Goal: Information Seeking & Learning: Compare options

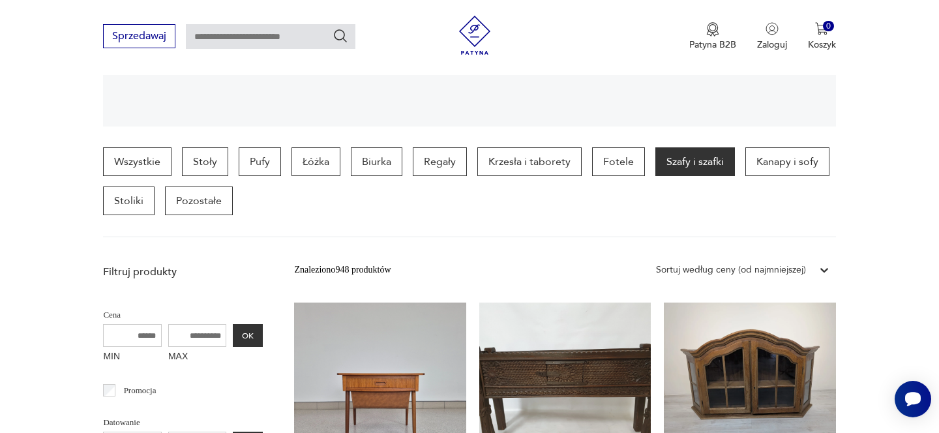
scroll to position [361, 0]
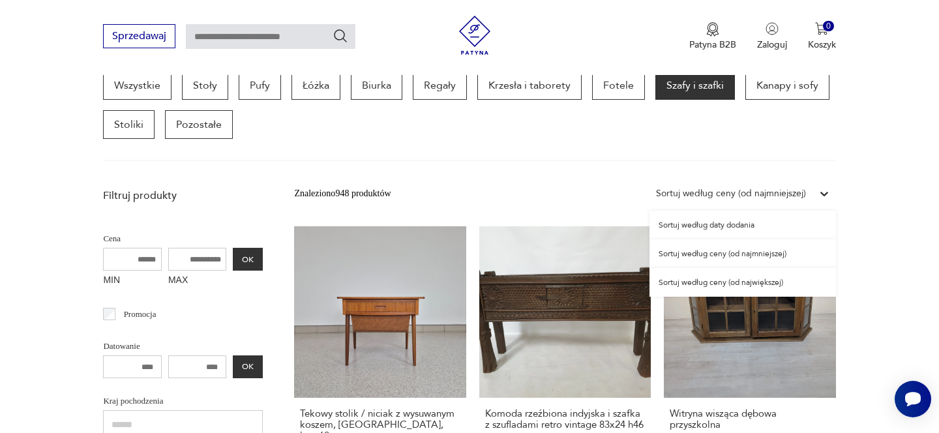
click at [738, 192] on div "Sortuj według ceny (od najmniejszej)" at bounding box center [731, 194] width 150 height 14
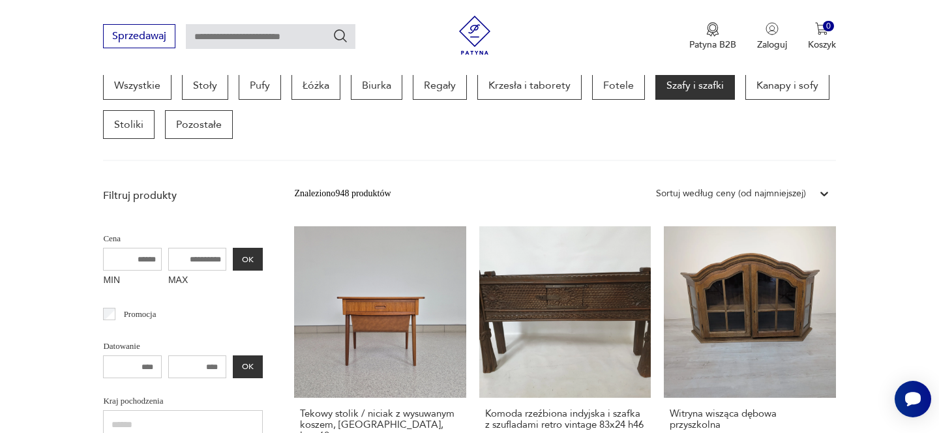
click at [738, 192] on div "Sortuj według ceny (od najmniejszej)" at bounding box center [731, 194] width 150 height 14
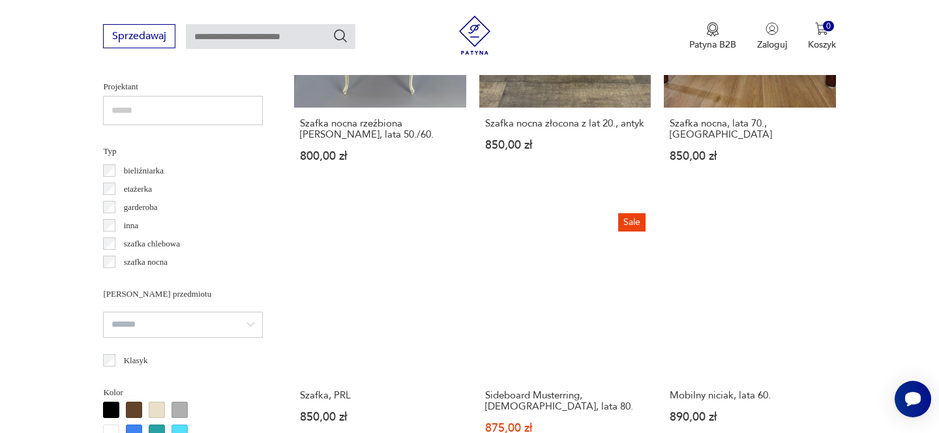
scroll to position [1010, 0]
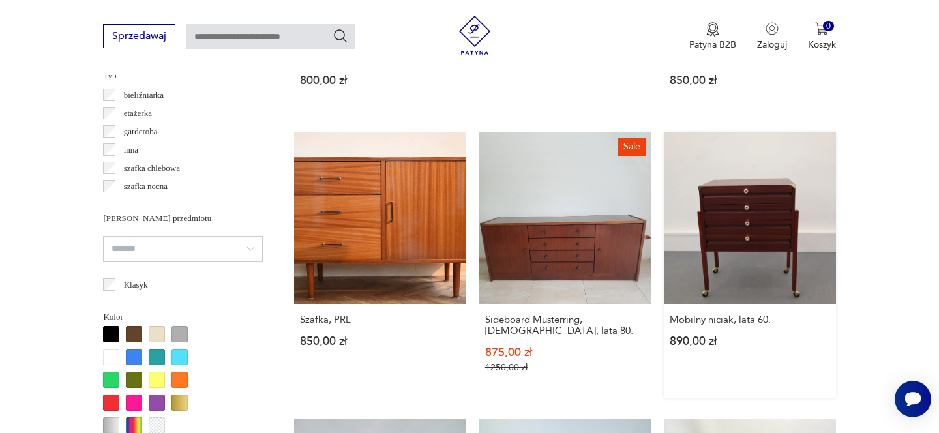
click at [754, 240] on link "Mobilny niciak, lata 60. 890,00 zł" at bounding box center [750, 265] width 172 height 266
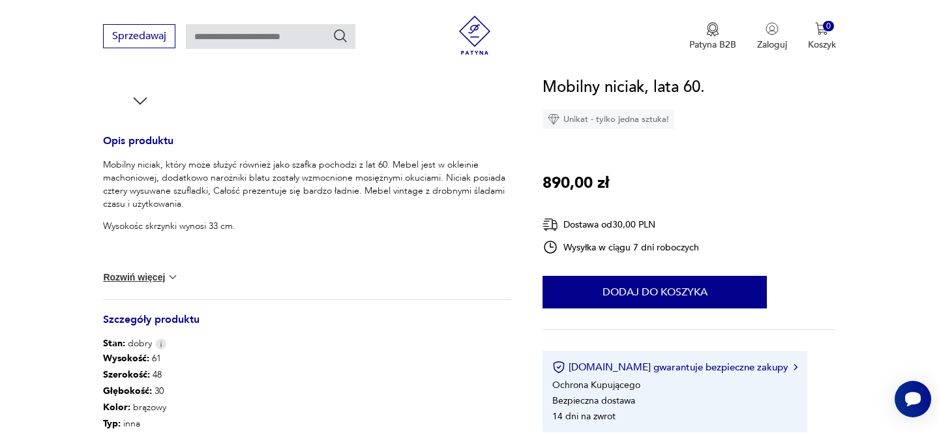
scroll to position [607, 0]
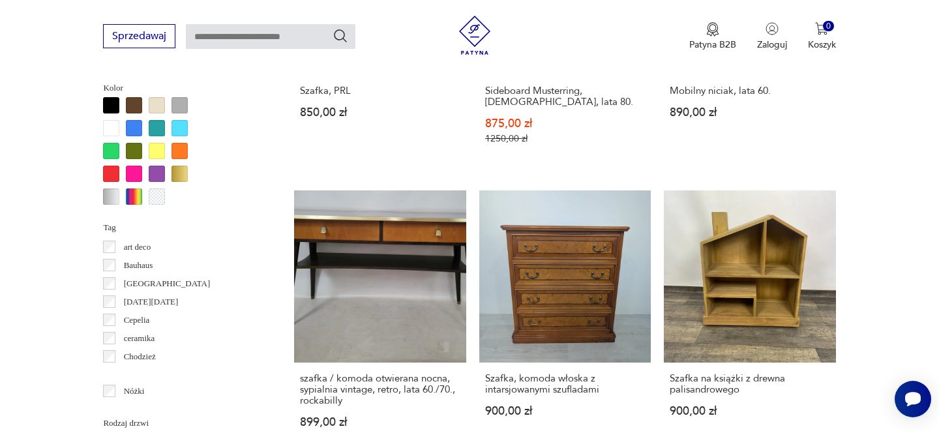
scroll to position [1265, 0]
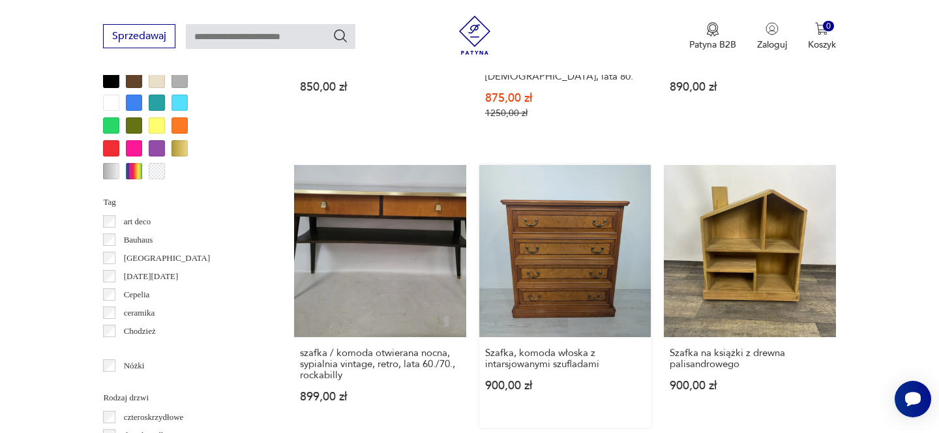
click at [558, 261] on link "Szafka, komoda włoska z intarsjowanymi szufladami 900,00 zł" at bounding box center [565, 296] width 172 height 262
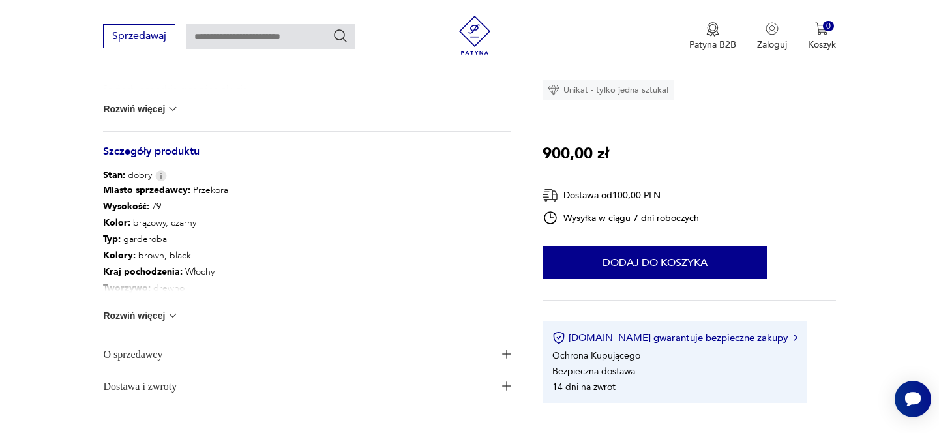
scroll to position [671, 0]
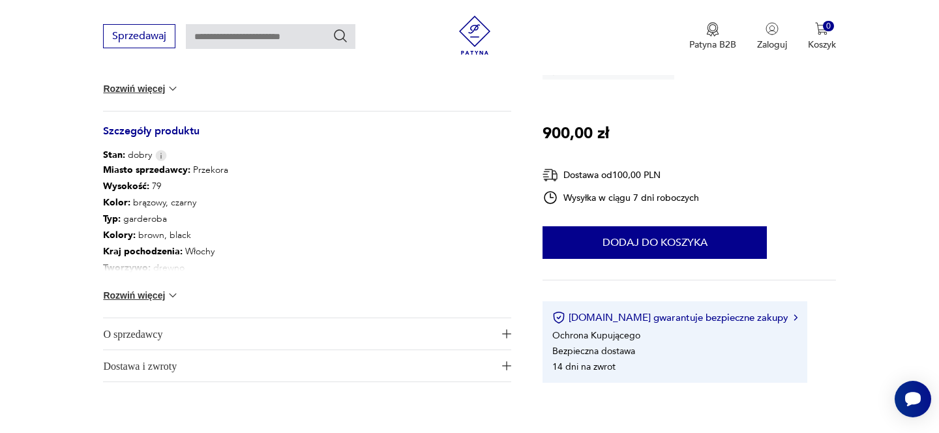
click at [168, 270] on p "Tworzywo : drewno" at bounding box center [165, 268] width 125 height 16
click at [158, 299] on button "Rozwiń więcej" at bounding box center [141, 295] width 76 height 13
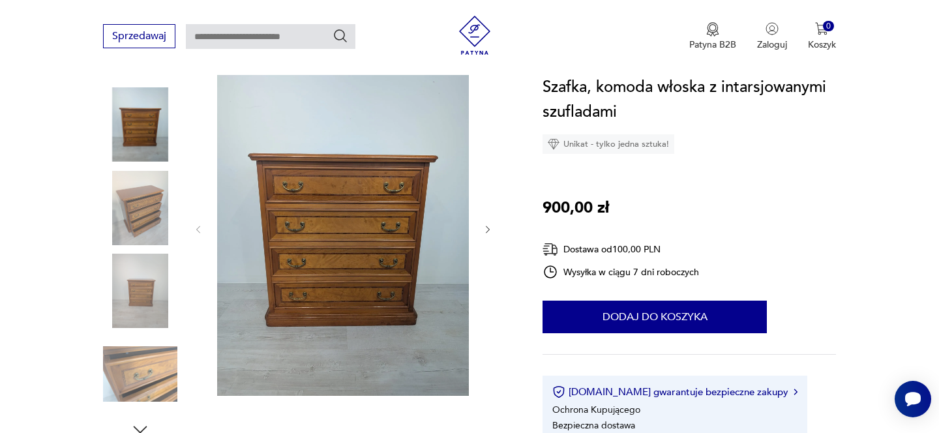
scroll to position [152, 0]
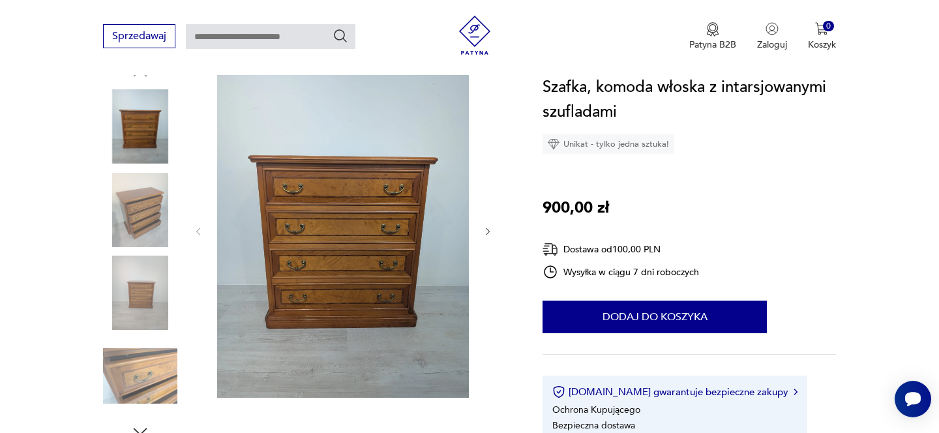
click at [154, 207] on img at bounding box center [140, 210] width 74 height 74
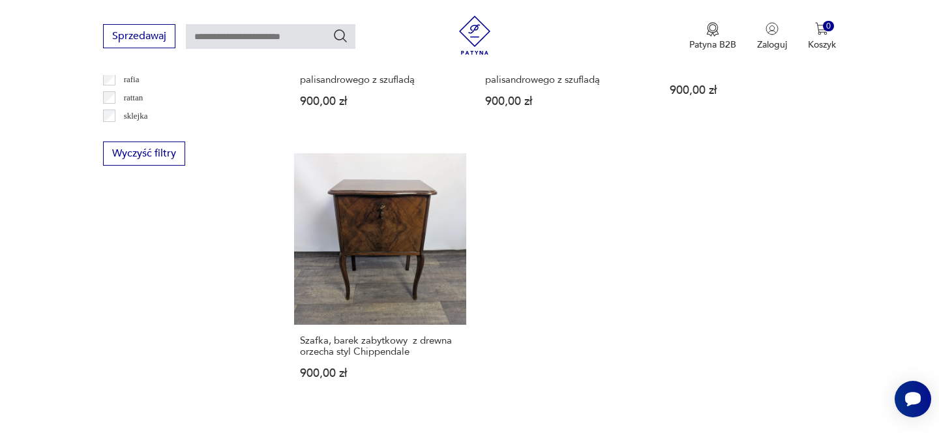
scroll to position [1839, 0]
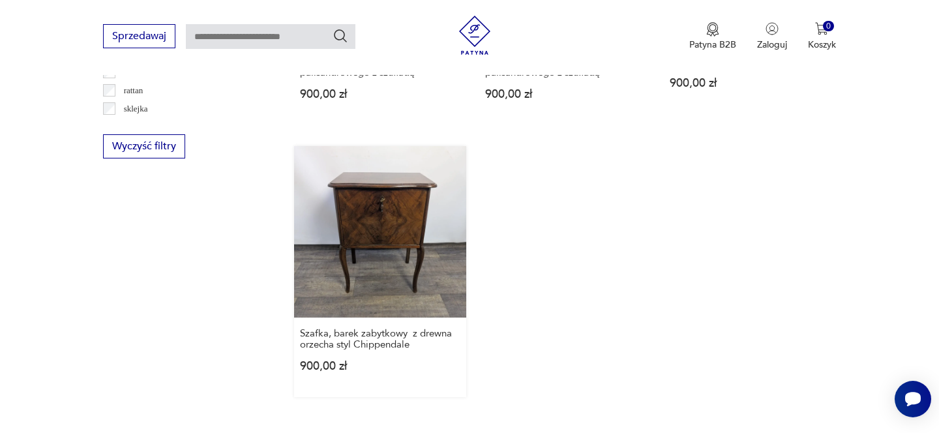
click at [389, 235] on link "Szafka, barek zabytkowy z drewna orzecha styl Chippendale 900,00 zł" at bounding box center [380, 271] width 172 height 251
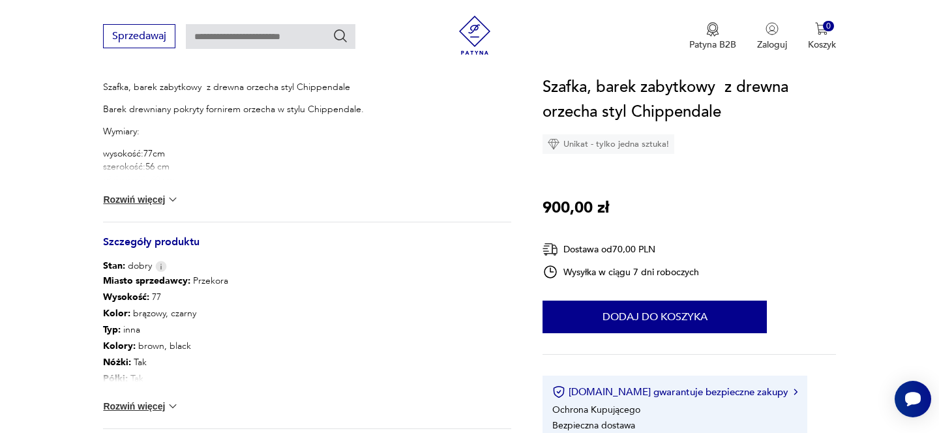
scroll to position [550, 0]
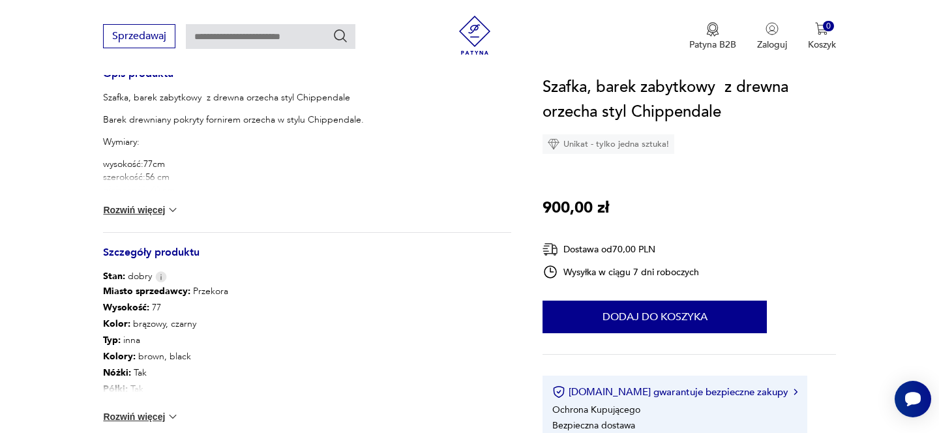
click at [160, 207] on button "Rozwiń więcej" at bounding box center [141, 210] width 76 height 13
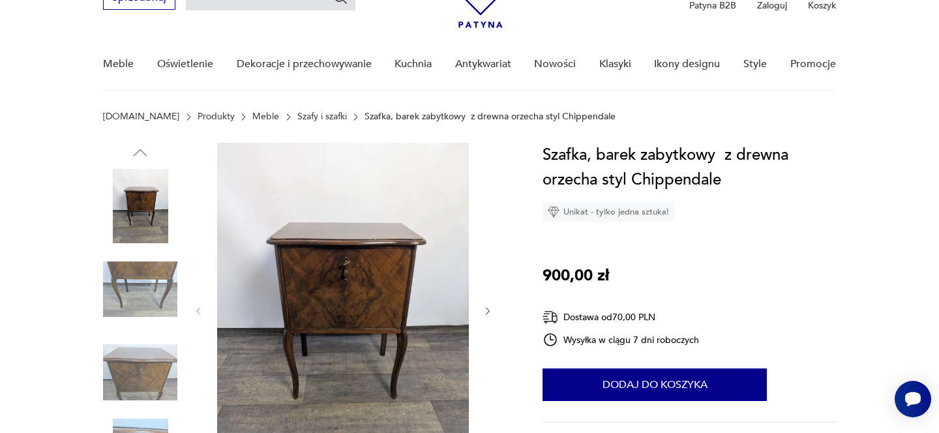
scroll to position [104, 0]
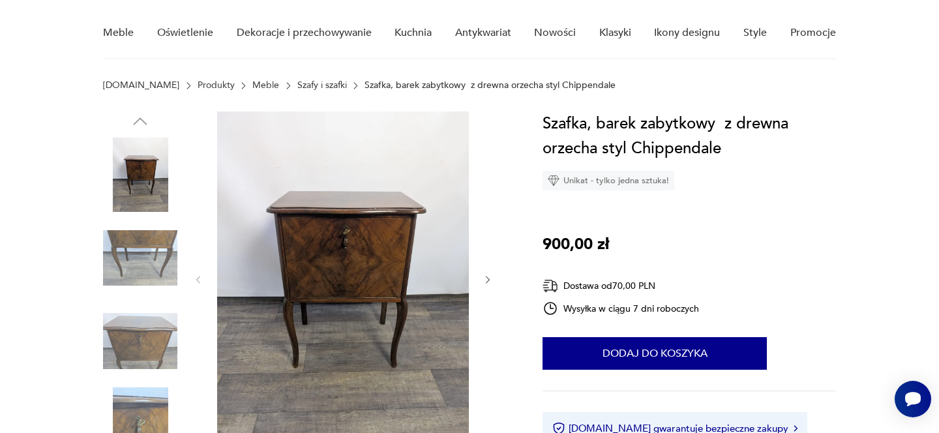
click at [145, 177] on img at bounding box center [140, 175] width 74 height 74
click at [149, 268] on img at bounding box center [140, 258] width 74 height 74
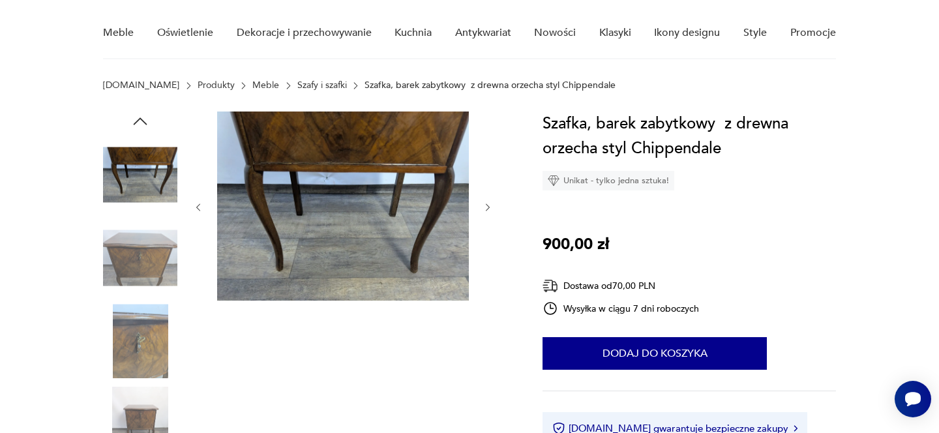
click at [149, 268] on img at bounding box center [140, 258] width 74 height 74
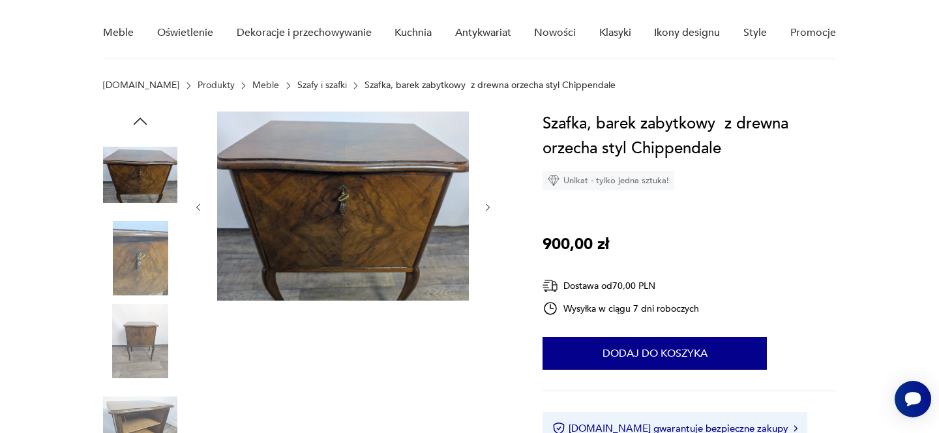
click at [151, 305] on img at bounding box center [140, 341] width 74 height 74
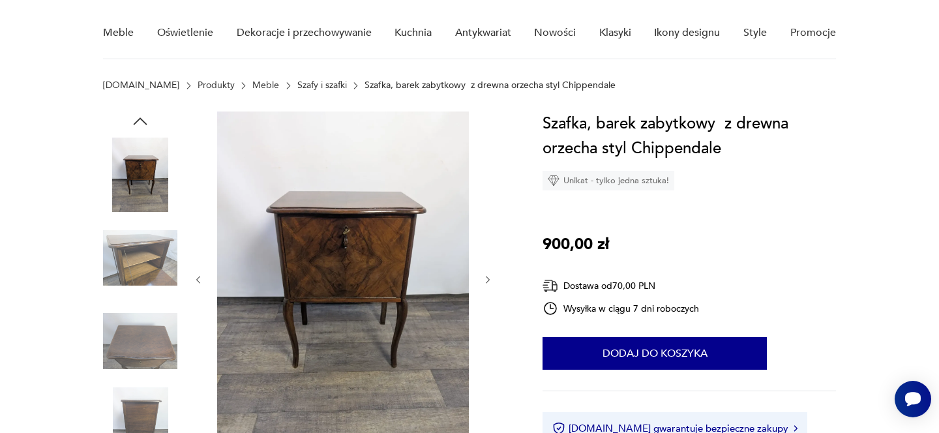
click at [147, 351] on img at bounding box center [140, 341] width 74 height 74
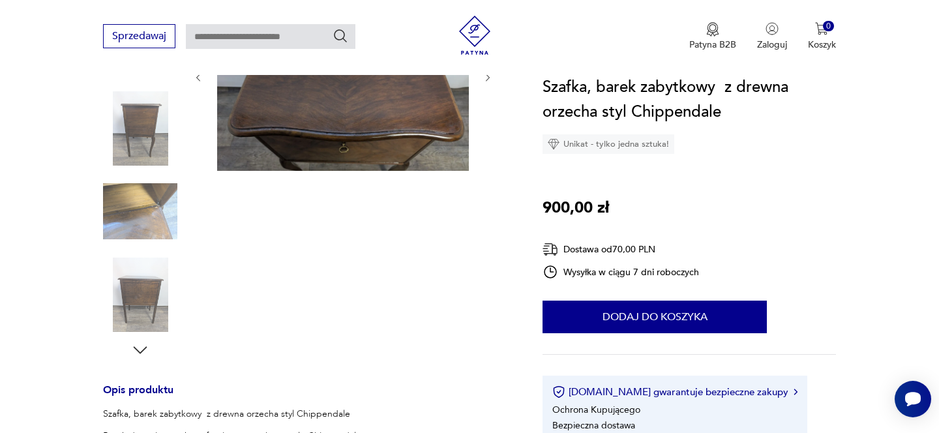
scroll to position [236, 0]
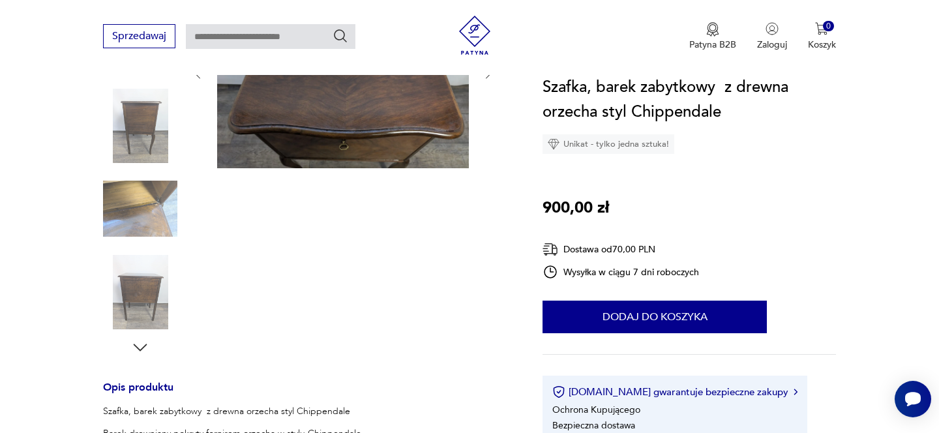
click at [139, 286] on img at bounding box center [140, 292] width 74 height 74
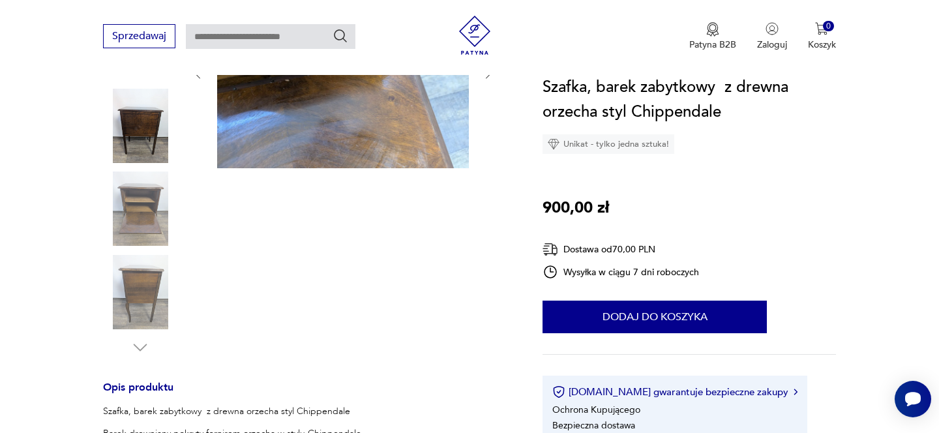
click at [136, 293] on img at bounding box center [140, 292] width 74 height 74
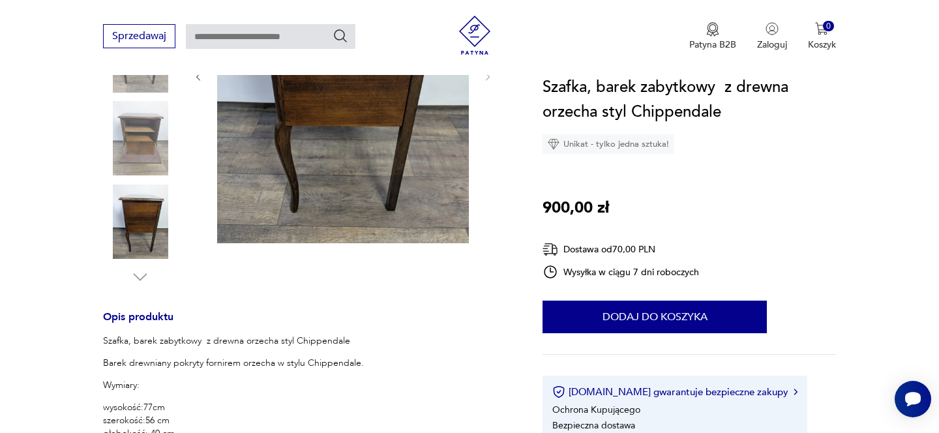
scroll to position [309, 0]
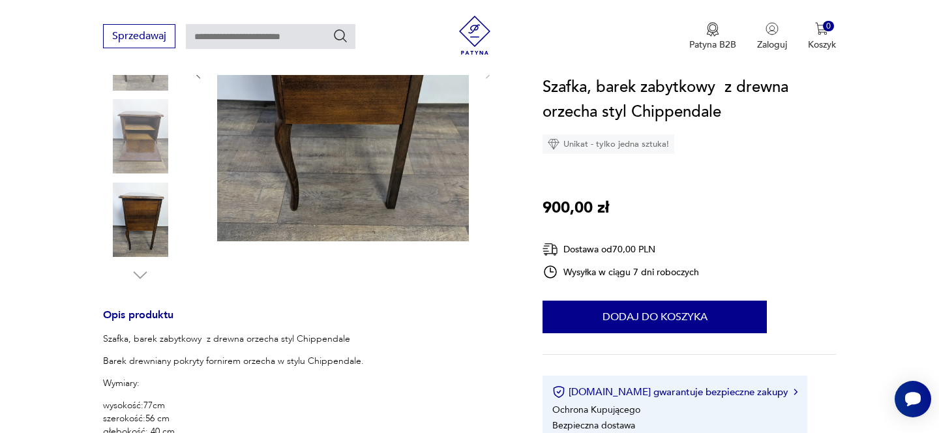
click at [134, 160] on img at bounding box center [140, 136] width 74 height 74
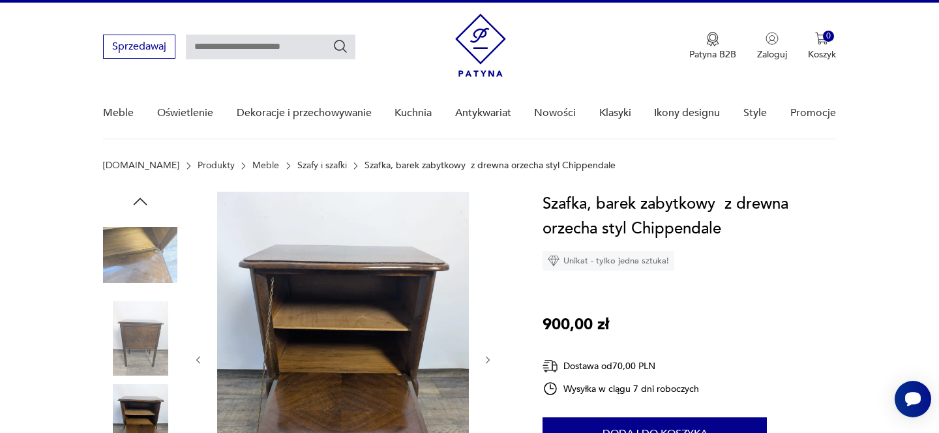
scroll to position [0, 0]
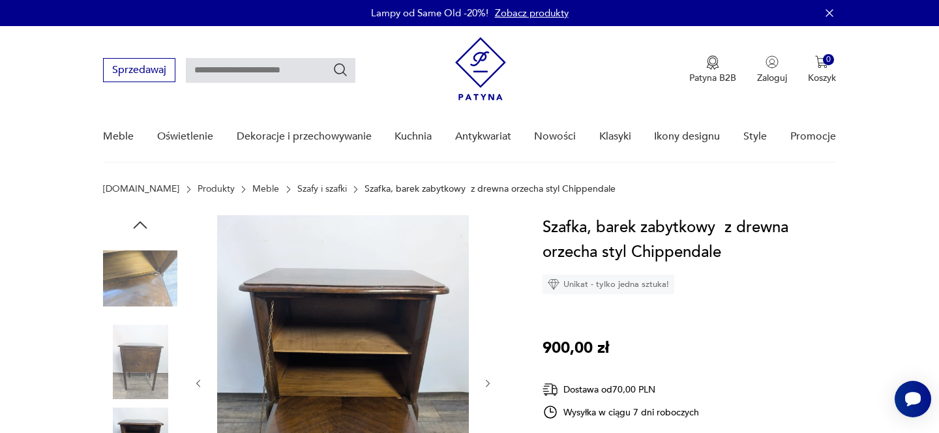
click at [157, 270] on img at bounding box center [140, 278] width 74 height 74
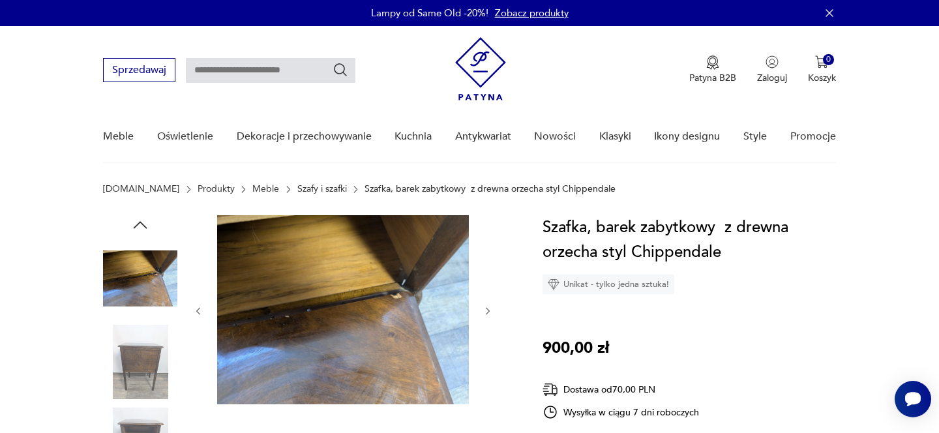
click at [138, 344] on img at bounding box center [140, 362] width 74 height 74
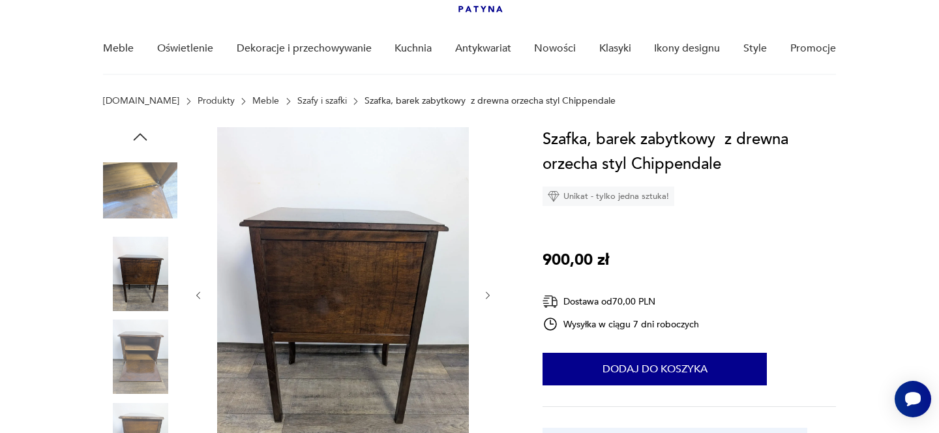
scroll to position [67, 0]
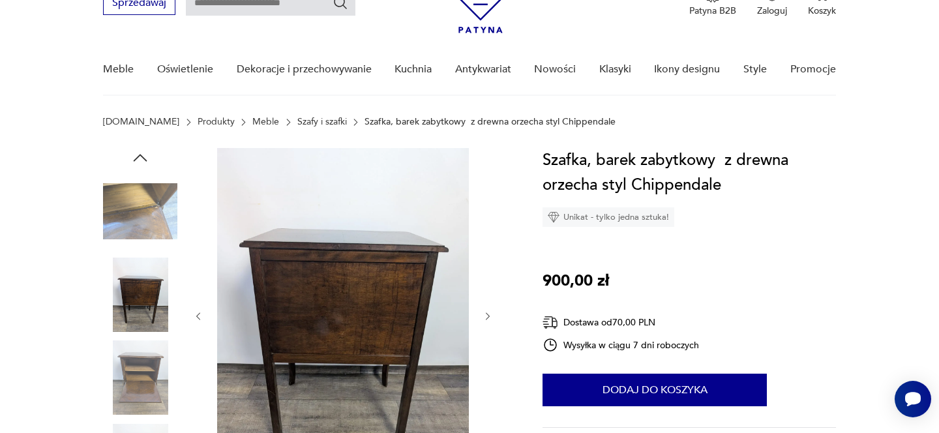
click at [144, 180] on img at bounding box center [140, 211] width 74 height 74
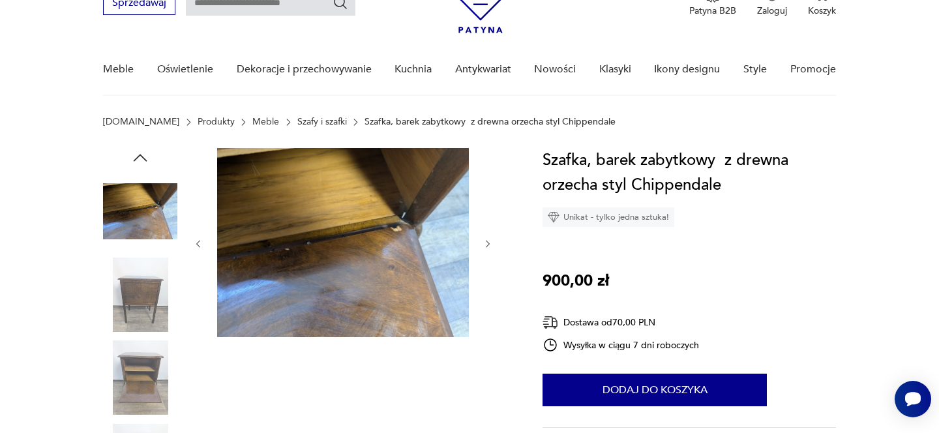
click at [140, 158] on icon "button" at bounding box center [140, 158] width 20 height 20
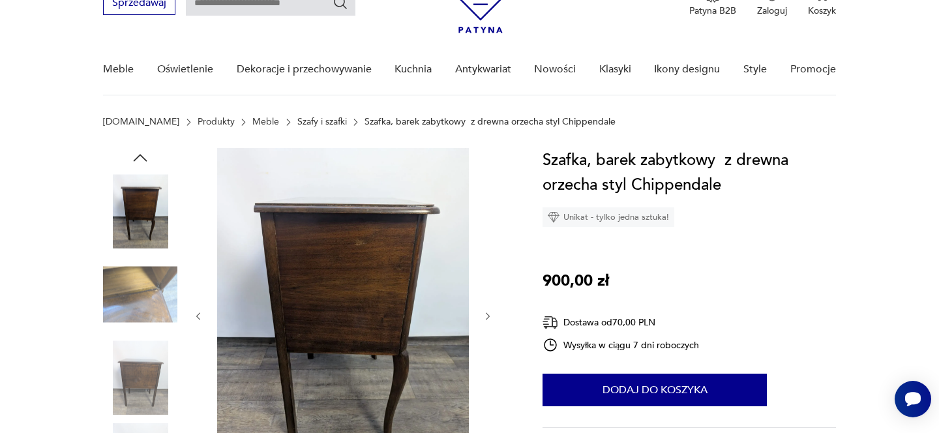
click at [165, 282] on img at bounding box center [140, 295] width 74 height 74
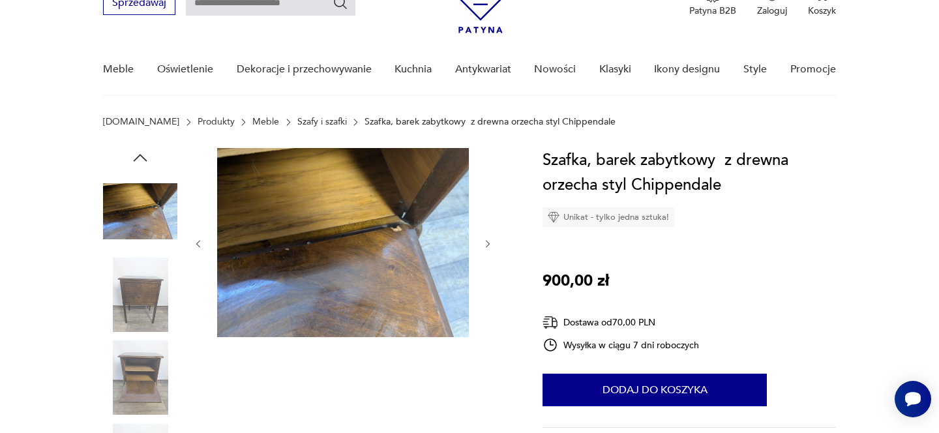
click at [142, 194] on img at bounding box center [140, 211] width 74 height 74
click at [145, 372] on img at bounding box center [140, 377] width 74 height 74
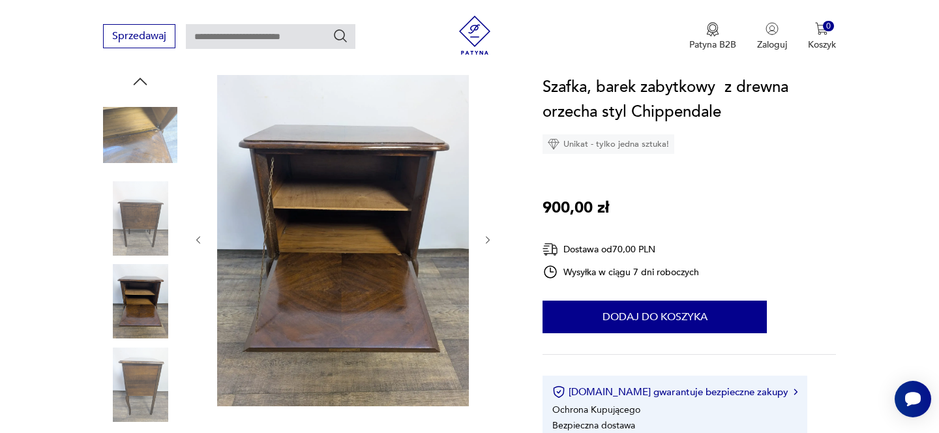
scroll to position [310, 0]
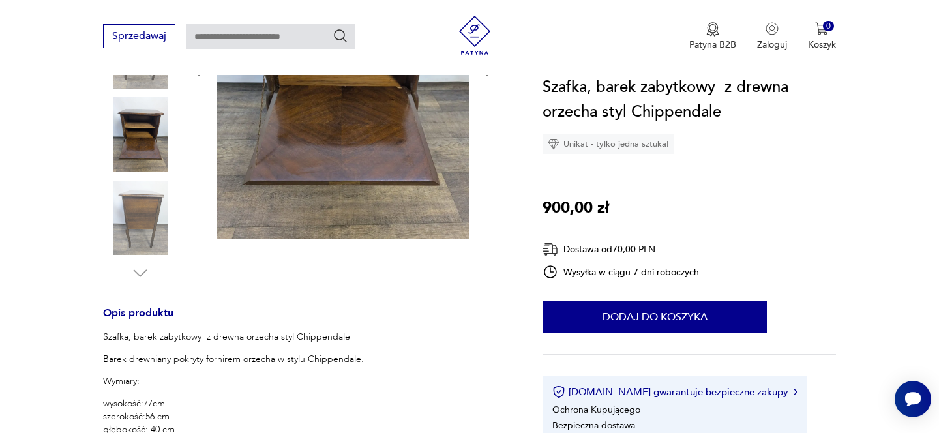
click at [139, 230] on img at bounding box center [140, 218] width 74 height 74
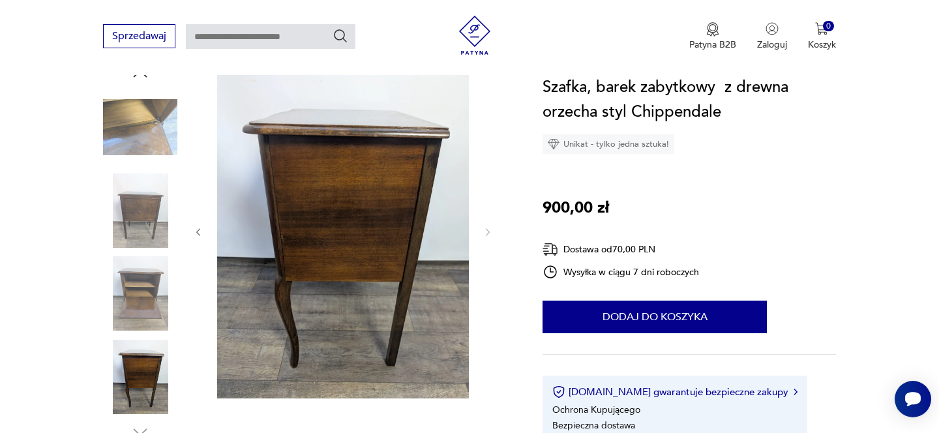
scroll to position [136, 0]
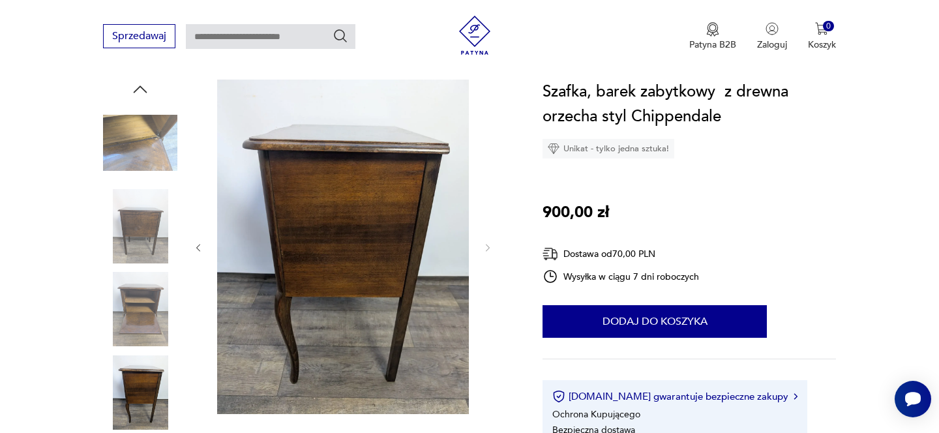
click at [130, 141] on img at bounding box center [140, 143] width 74 height 74
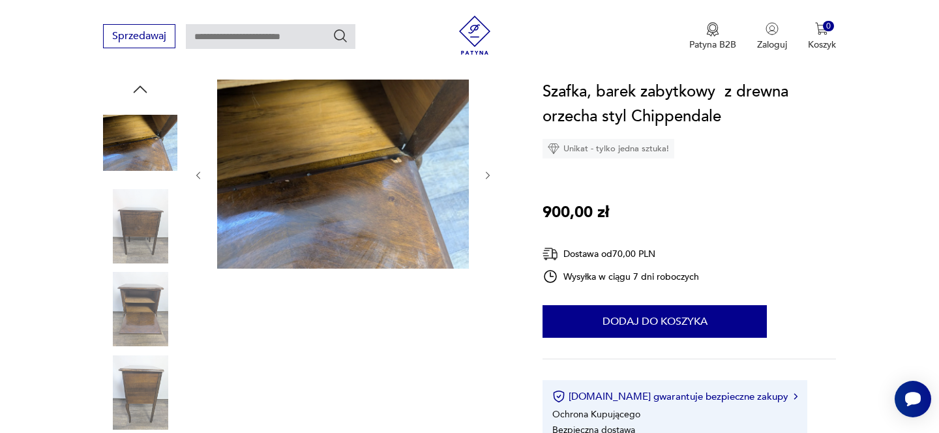
click at [134, 98] on div at bounding box center [140, 269] width 74 height 378
click at [140, 86] on icon "button" at bounding box center [141, 88] width 14 height 7
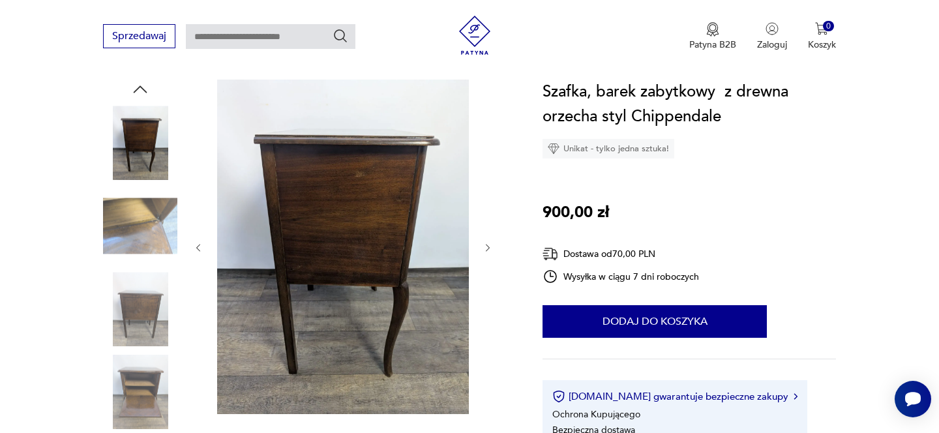
click at [138, 126] on img at bounding box center [140, 143] width 74 height 74
click at [142, 85] on icon "button" at bounding box center [140, 90] width 20 height 20
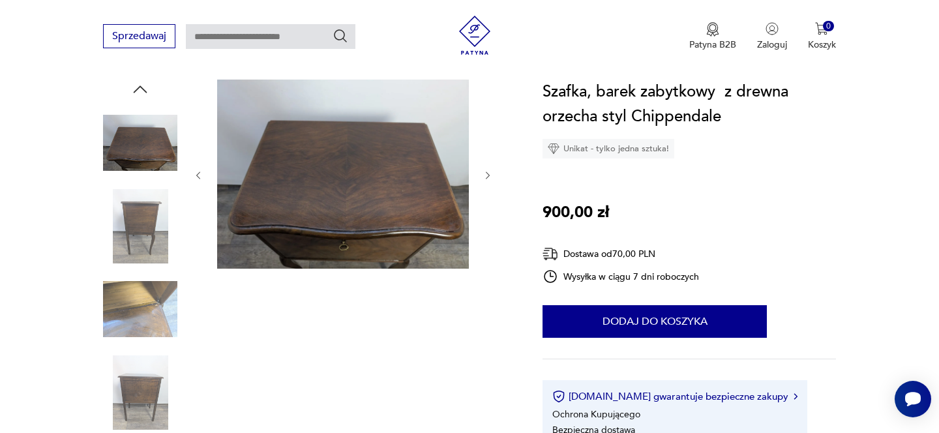
click at [142, 85] on icon "button" at bounding box center [140, 90] width 20 height 20
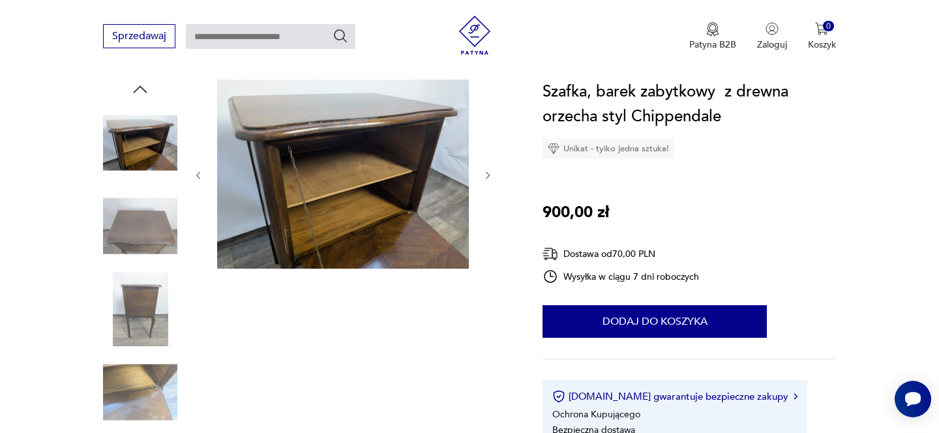
click at [142, 85] on icon "button" at bounding box center [140, 90] width 20 height 20
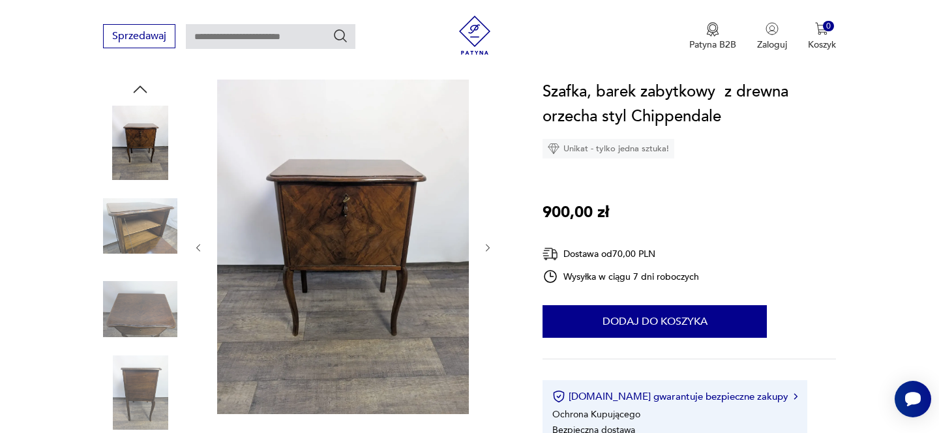
click at [410, 181] on img at bounding box center [343, 247] width 252 height 335
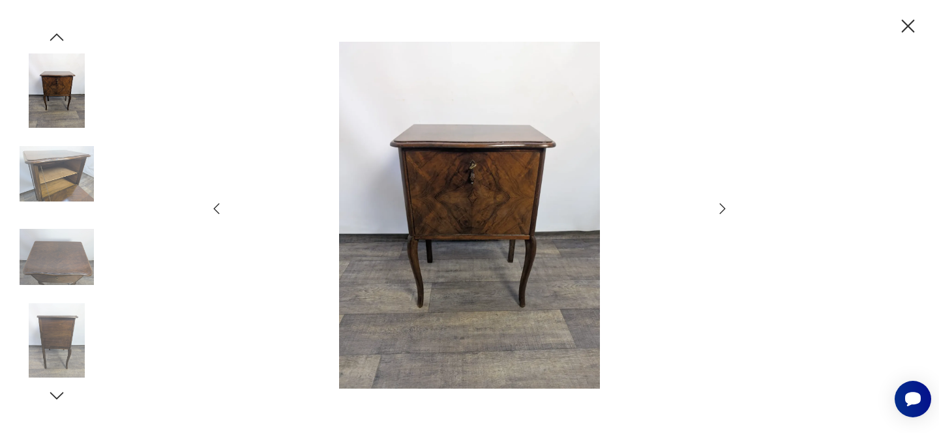
click at [907, 29] on icon "button" at bounding box center [908, 26] width 23 height 23
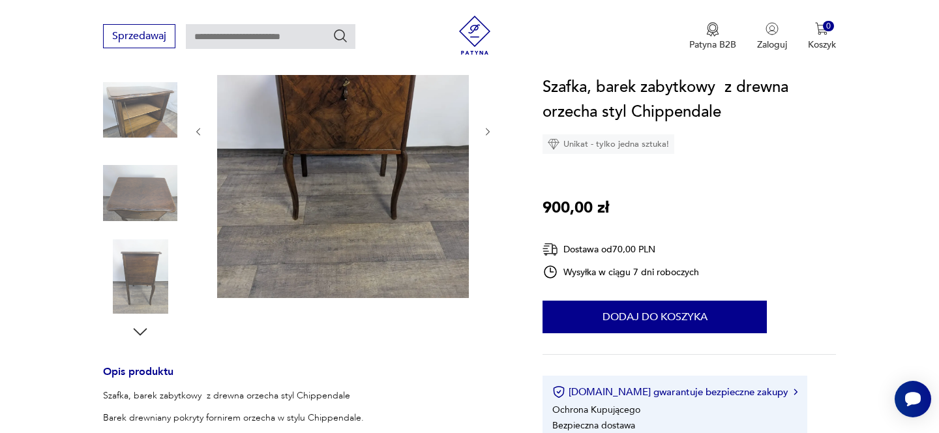
scroll to position [107, 0]
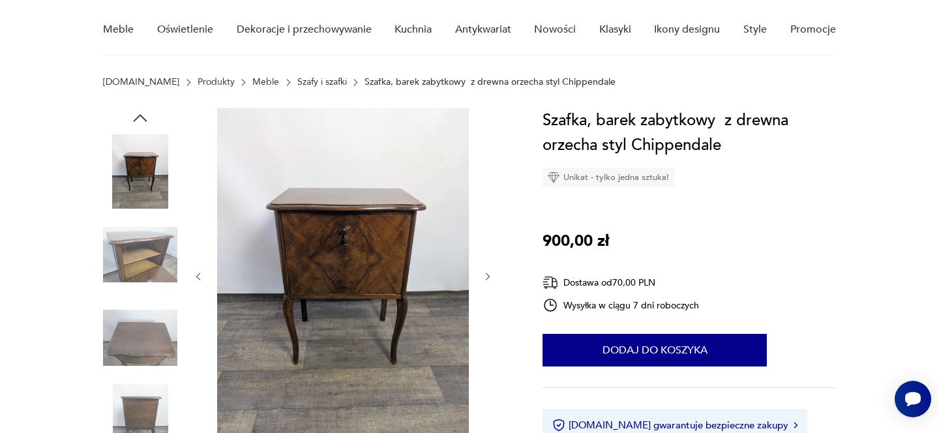
click at [342, 243] on img at bounding box center [343, 275] width 252 height 335
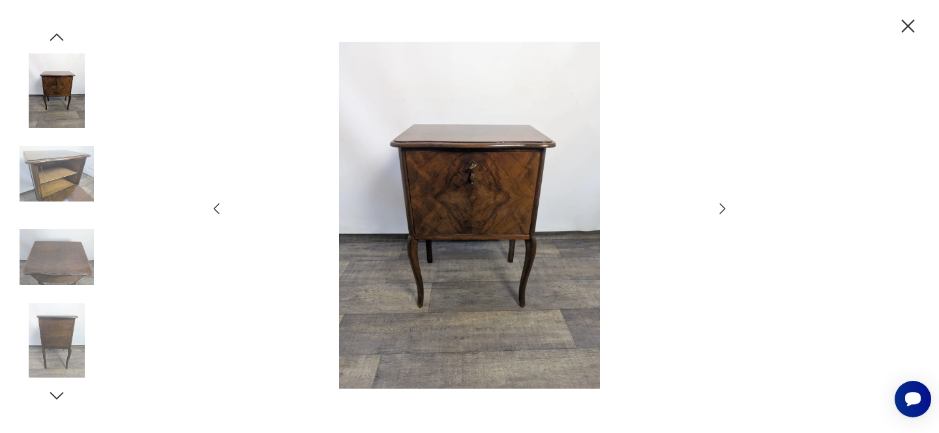
click at [905, 24] on icon "button" at bounding box center [908, 26] width 23 height 23
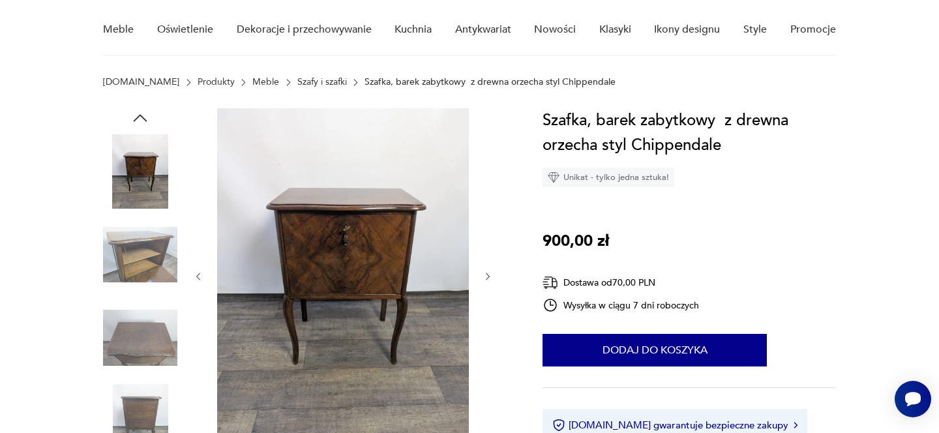
click at [159, 162] on img at bounding box center [140, 171] width 74 height 74
click at [125, 238] on img at bounding box center [140, 255] width 74 height 74
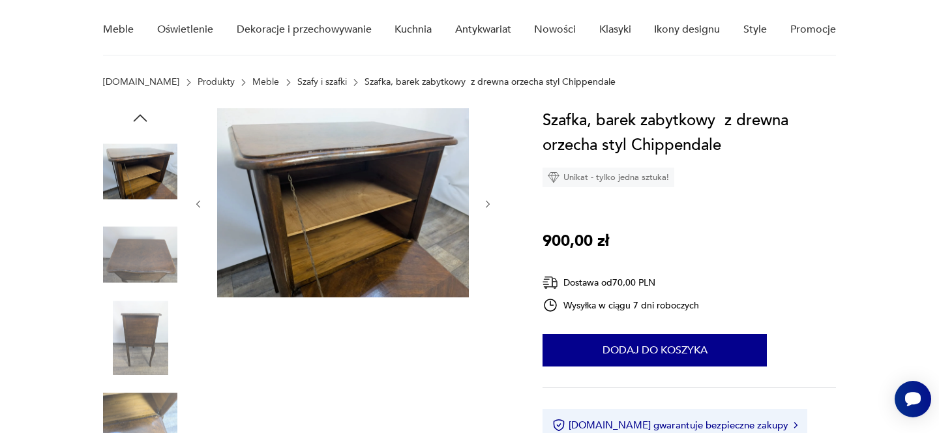
click at [138, 318] on img at bounding box center [140, 338] width 74 height 74
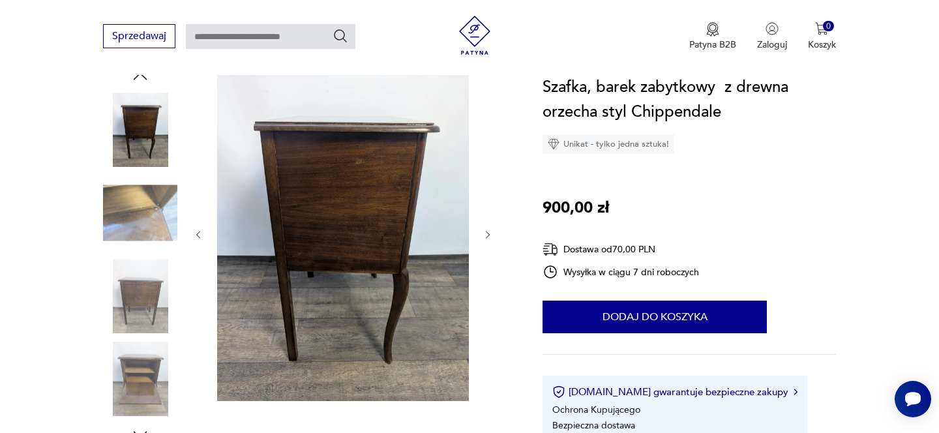
scroll to position [155, 0]
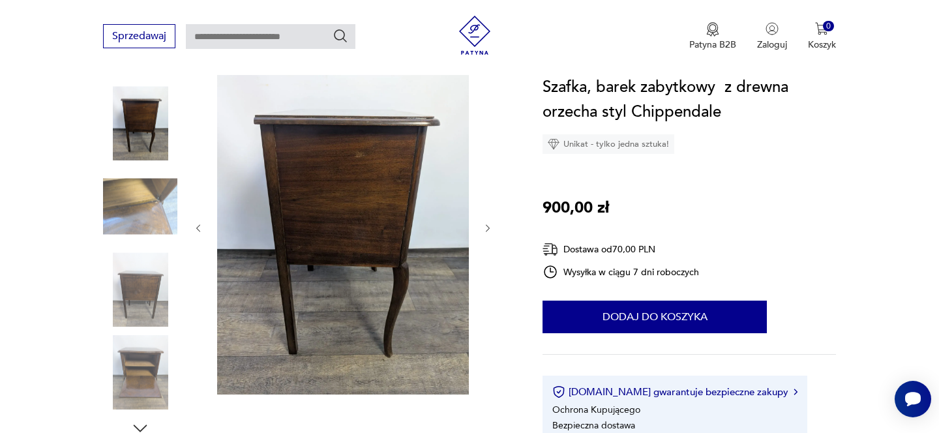
click at [138, 358] on img at bounding box center [140, 373] width 74 height 74
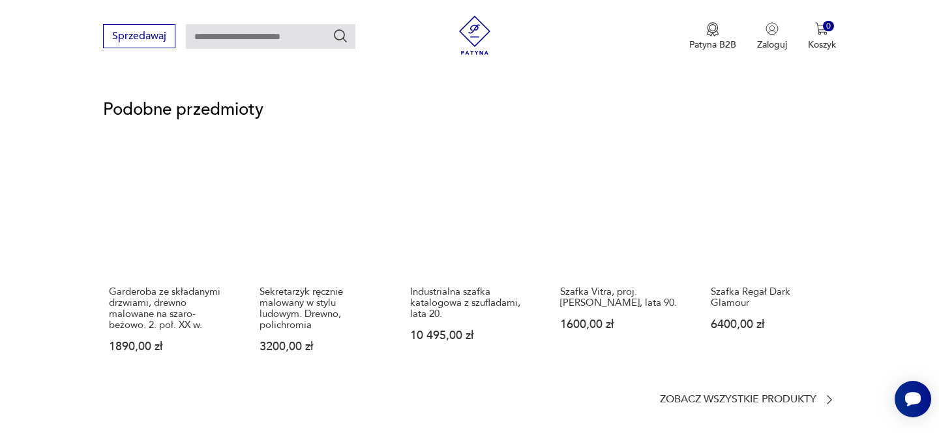
scroll to position [1126, 0]
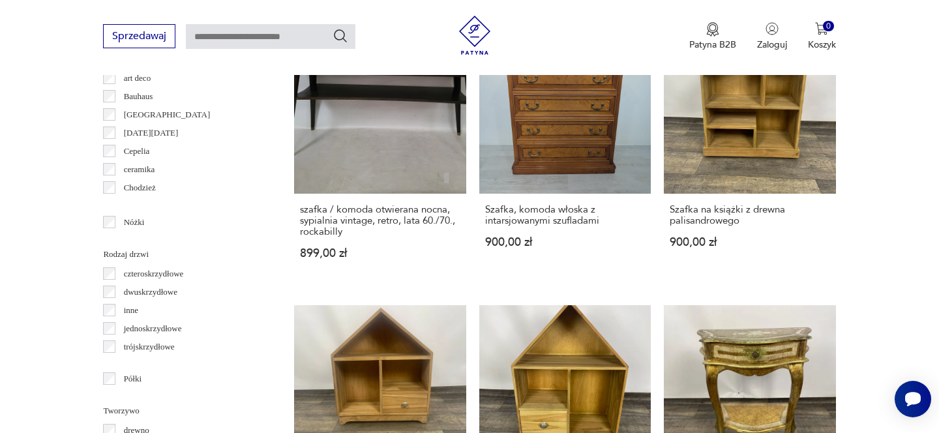
scroll to position [1916, 0]
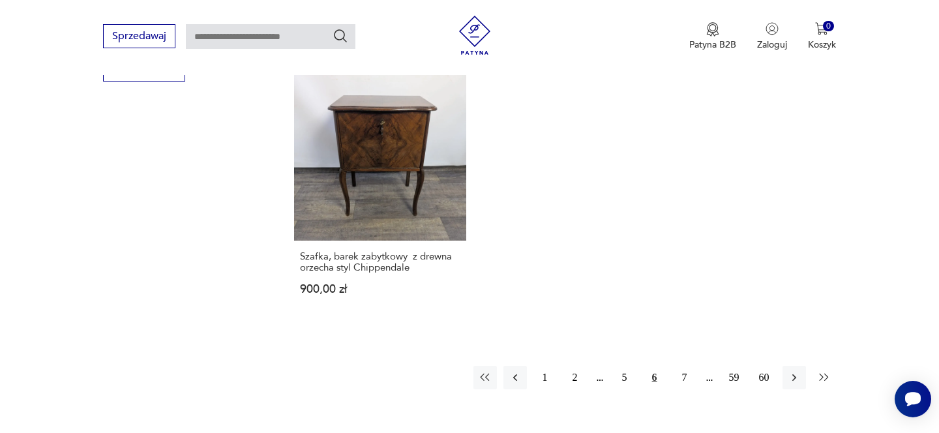
click at [825, 376] on icon "button" at bounding box center [824, 377] width 13 height 13
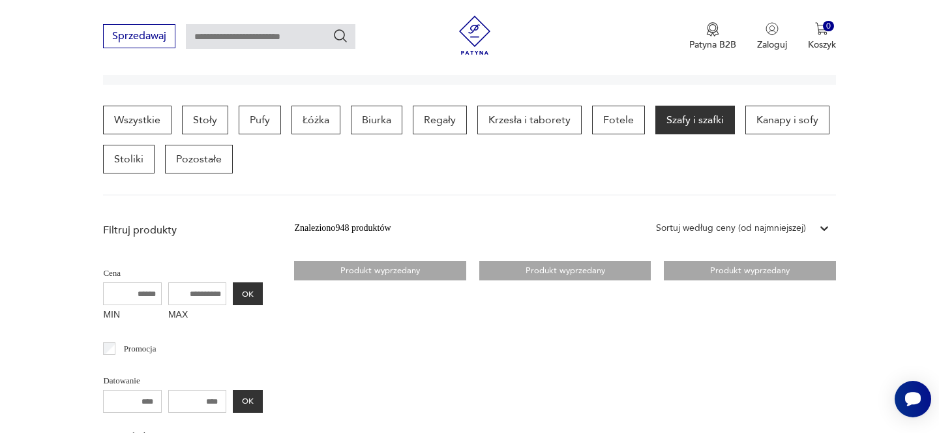
scroll to position [328, 0]
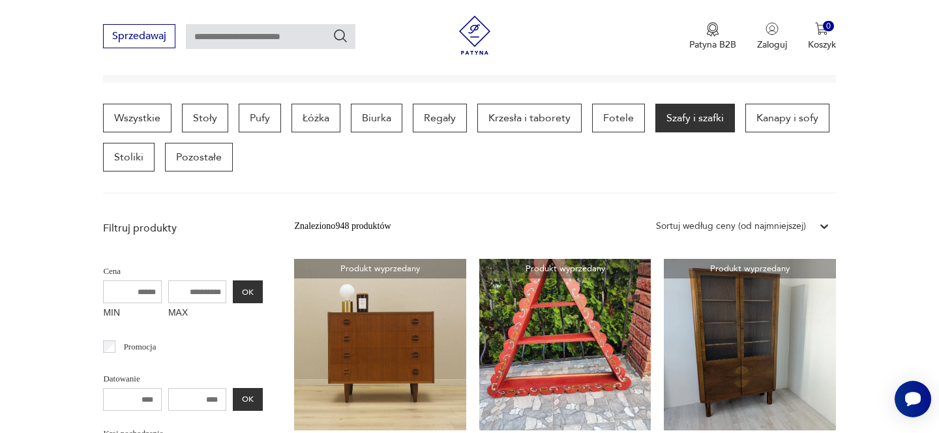
scroll to position [1916, 0]
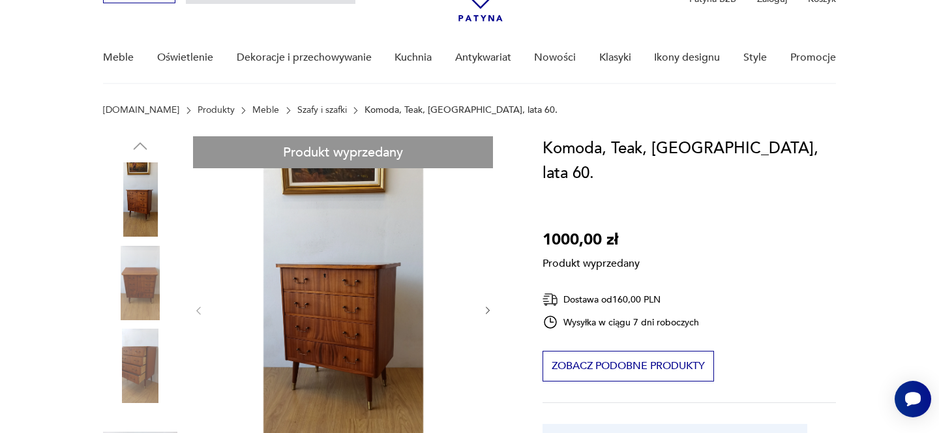
scroll to position [119, 0]
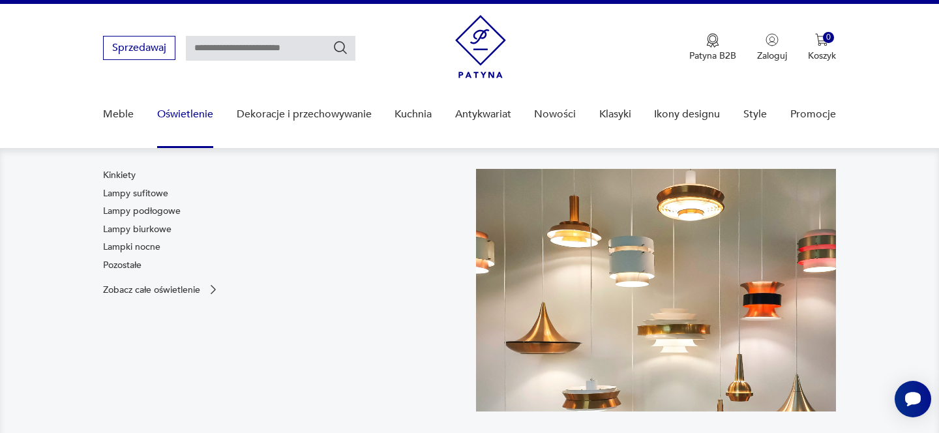
scroll to position [23, 0]
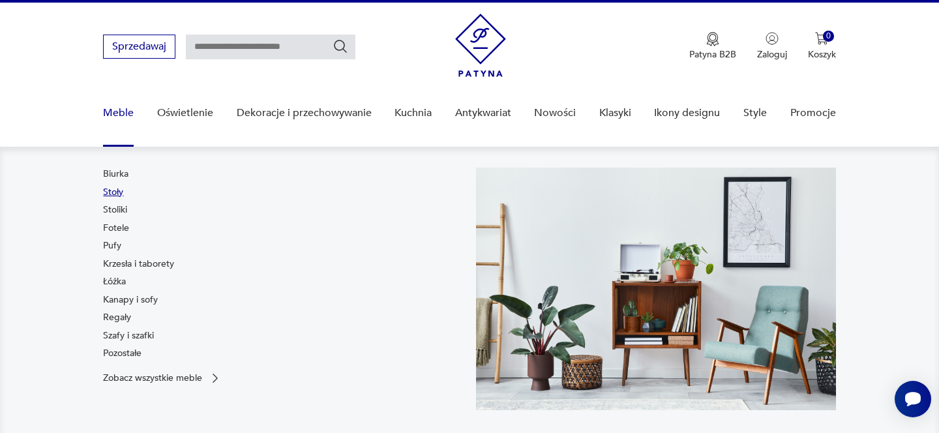
click at [116, 191] on link "Stoły" at bounding box center [113, 192] width 20 height 13
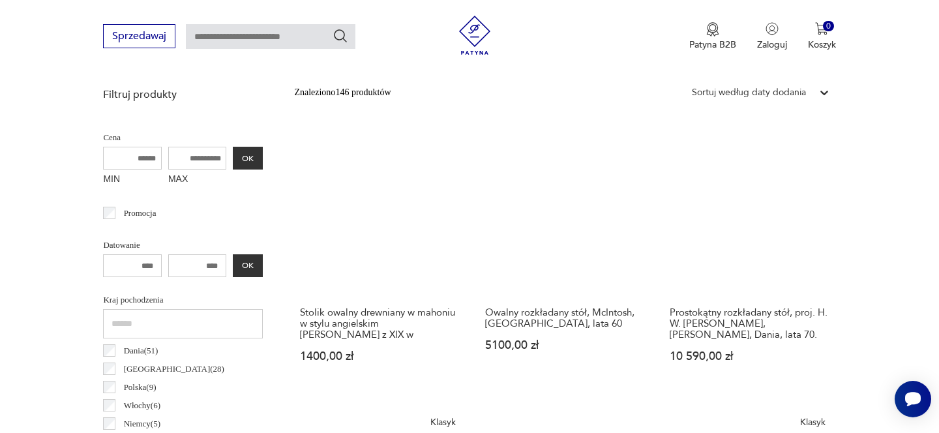
scroll to position [479, 0]
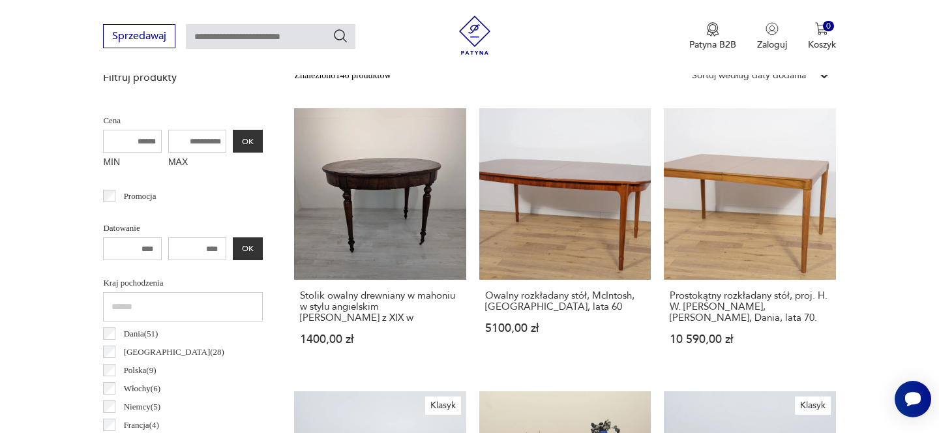
click at [393, 237] on link "Stolik owalny drewniany w mahoniu w stylu angielskim [PERSON_NAME] z XIX w 1400…" at bounding box center [380, 239] width 172 height 262
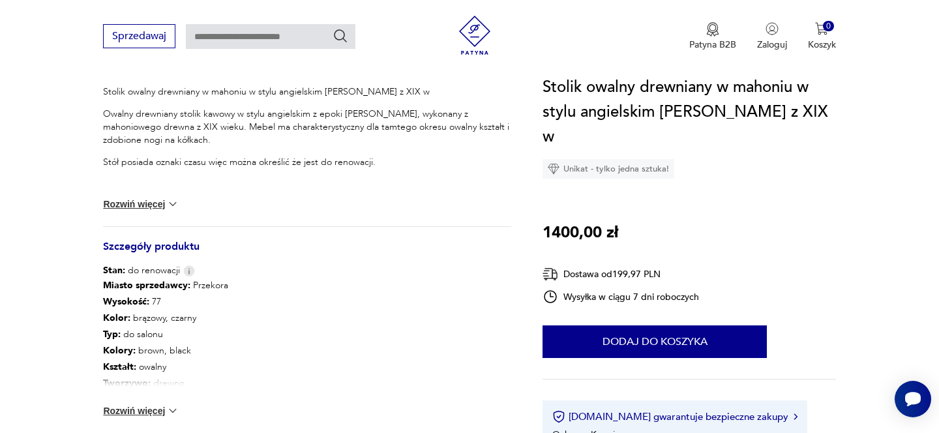
scroll to position [649, 0]
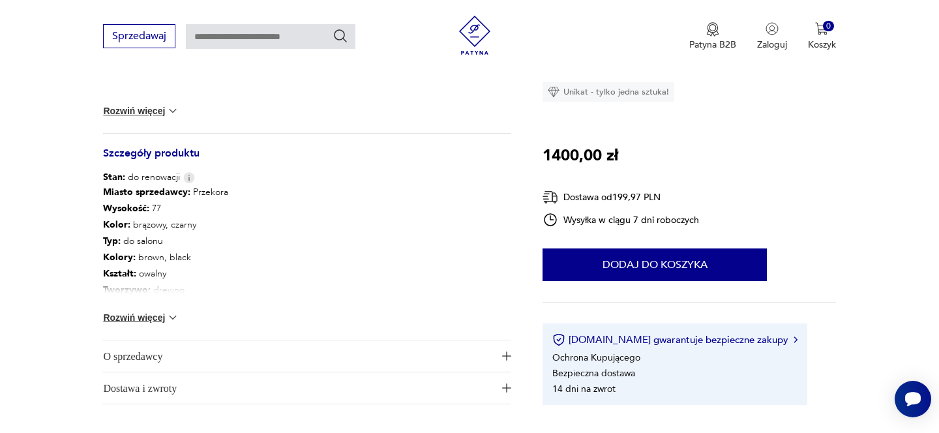
click at [145, 313] on button "Rozwiń więcej" at bounding box center [141, 317] width 76 height 13
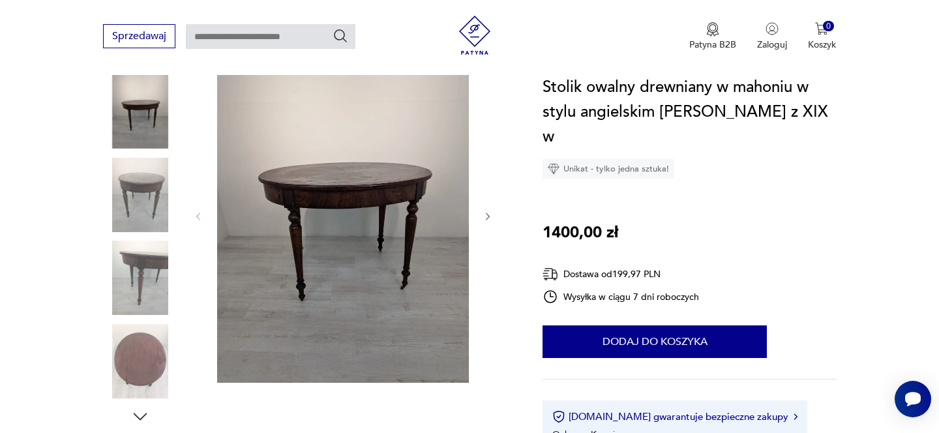
scroll to position [163, 0]
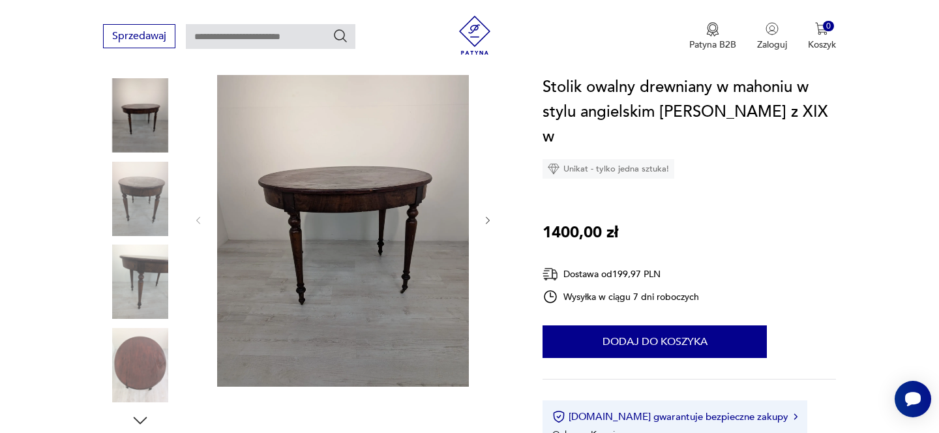
click at [136, 201] on img at bounding box center [140, 199] width 74 height 74
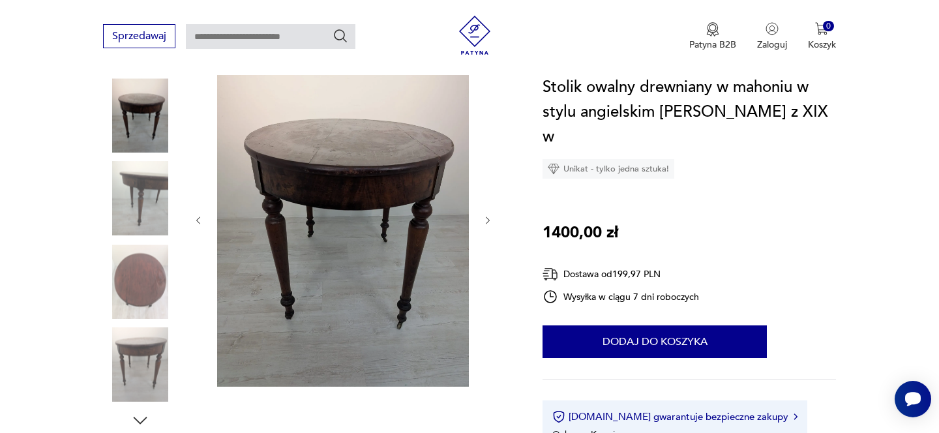
click at [134, 226] on img at bounding box center [140, 199] width 74 height 74
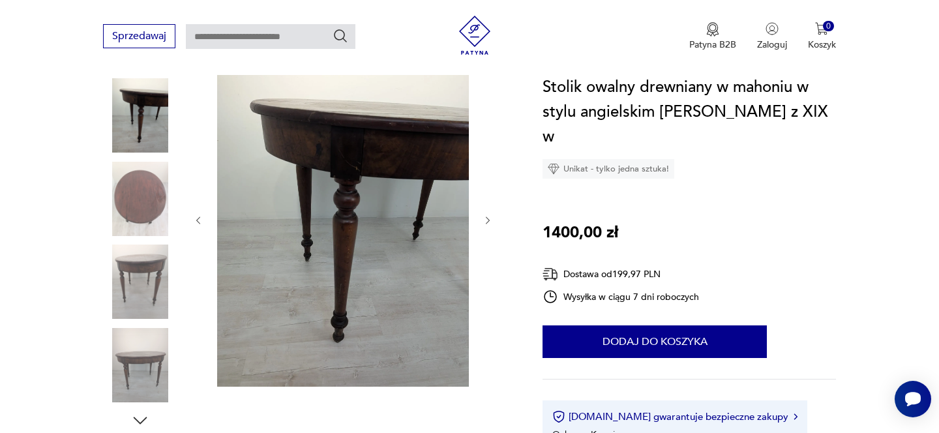
click at [130, 270] on img at bounding box center [140, 282] width 74 height 74
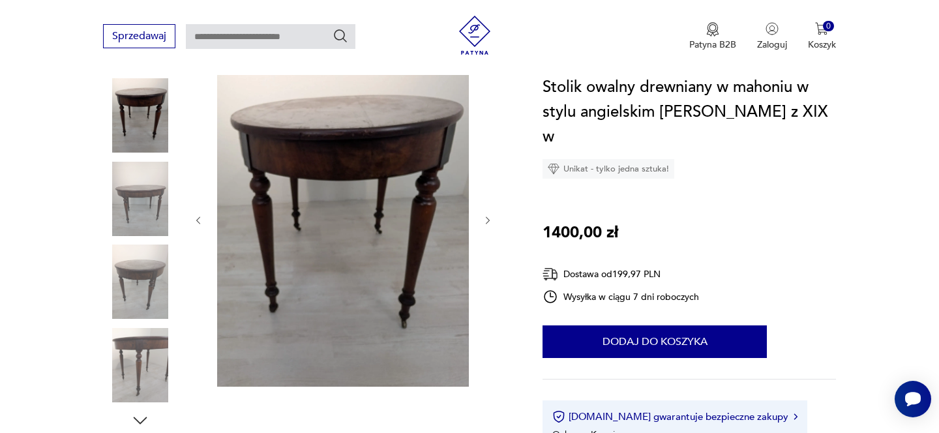
click at [138, 119] on img at bounding box center [140, 115] width 74 height 74
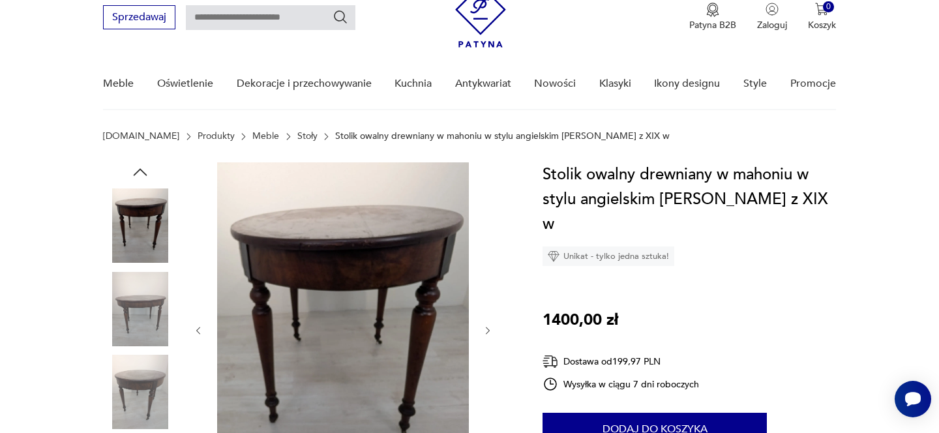
scroll to position [46, 0]
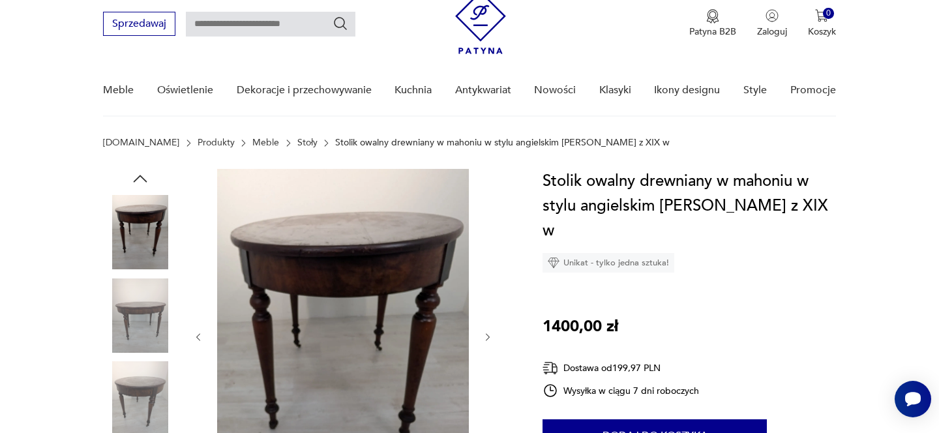
click at [143, 181] on icon "button" at bounding box center [140, 179] width 20 height 20
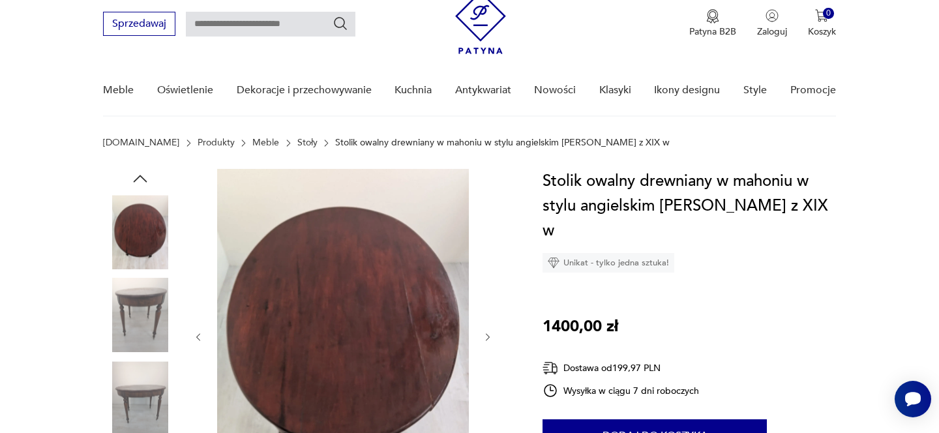
click at [142, 231] on img at bounding box center [140, 232] width 74 height 74
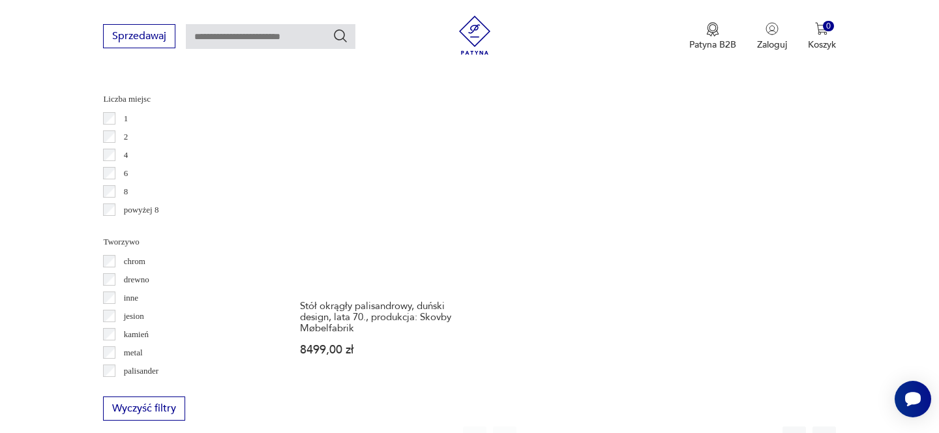
scroll to position [1900, 0]
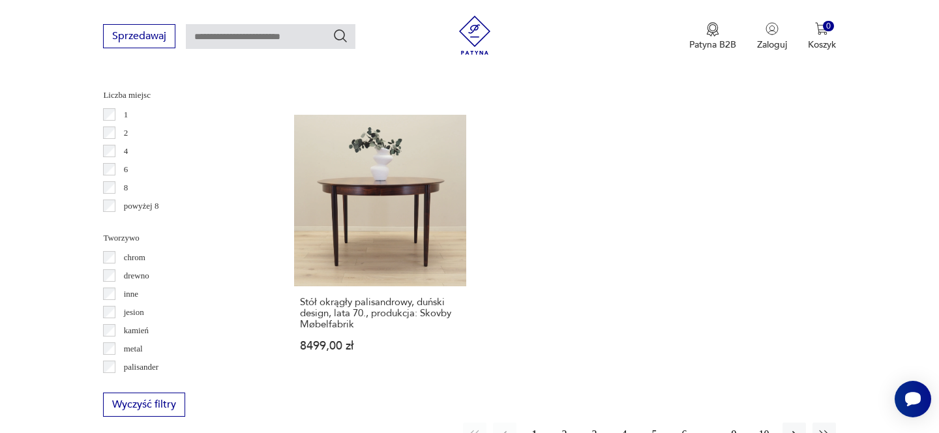
click at [425, 187] on link "Stół okrągły palisandrowy, duński design, lata 70., produkcja: Skovby Møbelfabr…" at bounding box center [380, 246] width 172 height 262
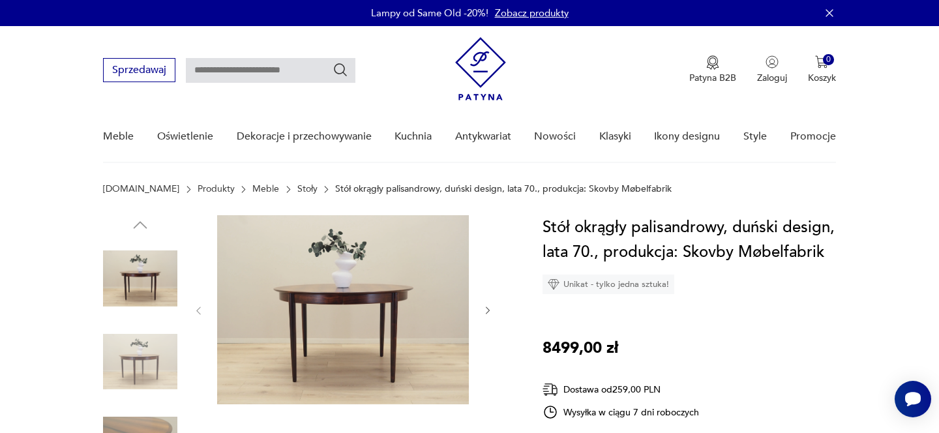
click at [489, 310] on icon "button" at bounding box center [488, 310] width 11 height 11
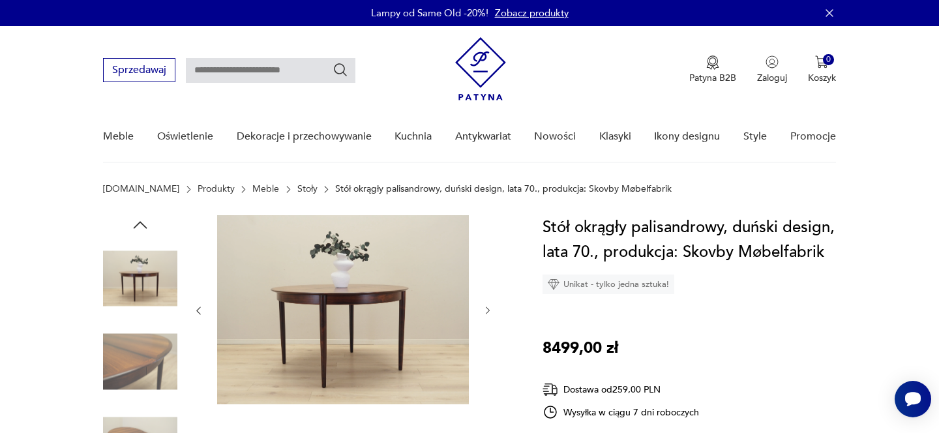
click at [489, 310] on icon "button" at bounding box center [488, 310] width 11 height 11
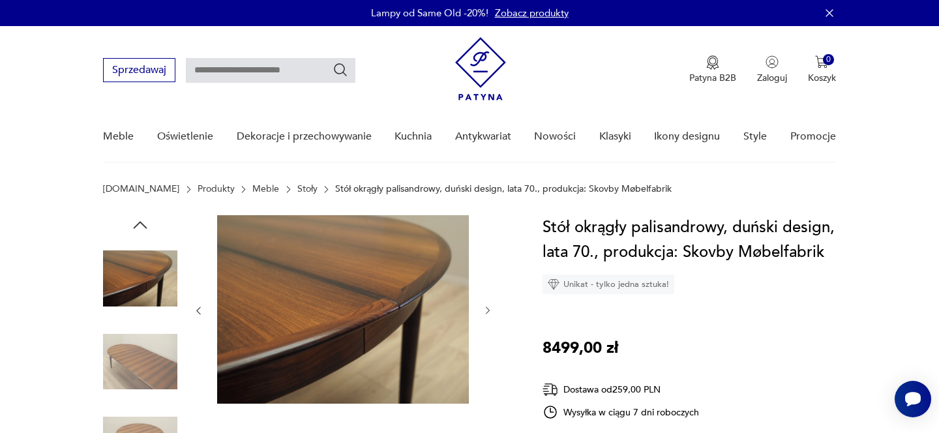
click at [489, 310] on icon "button" at bounding box center [488, 310] width 11 height 11
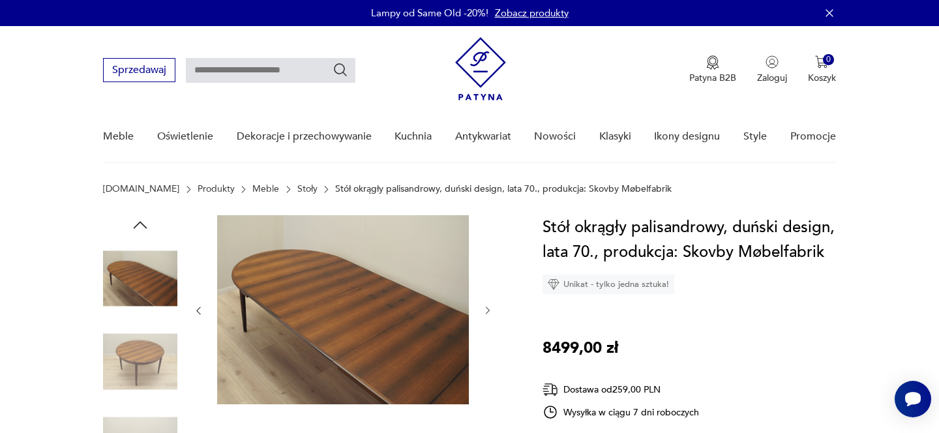
click at [489, 310] on icon "button" at bounding box center [488, 310] width 11 height 11
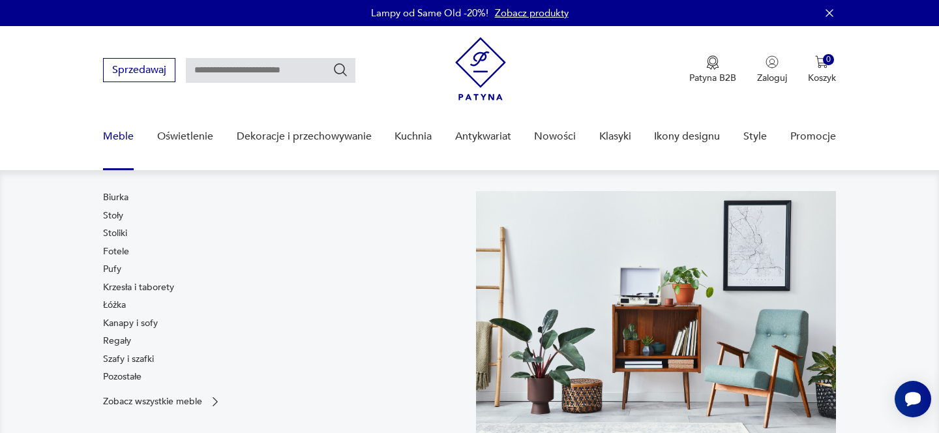
click at [117, 137] on link "Meble" at bounding box center [118, 137] width 31 height 50
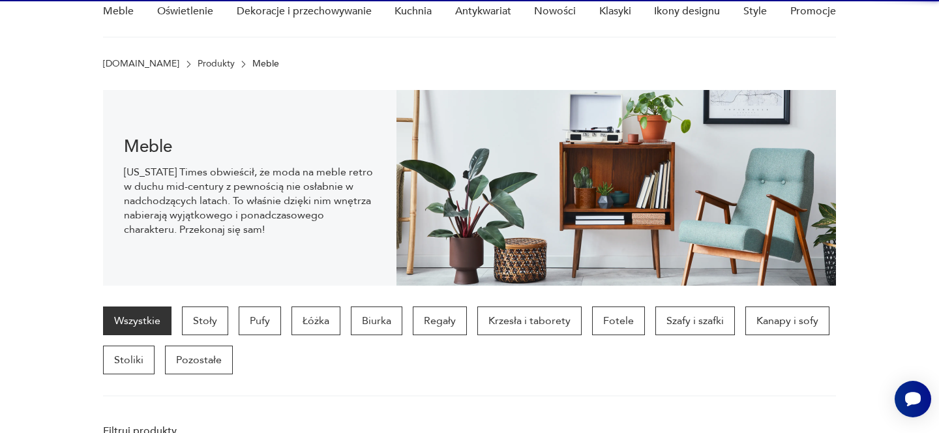
scroll to position [130, 0]
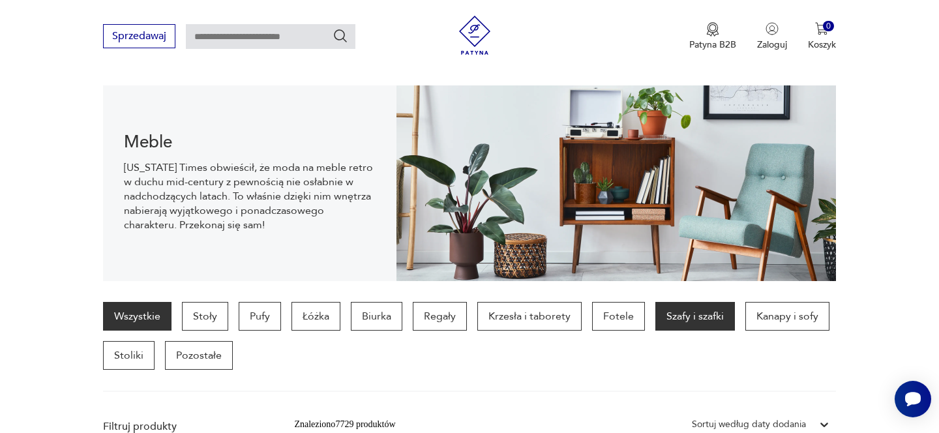
click at [690, 311] on p "Szafy i szafki" at bounding box center [696, 316] width 80 height 29
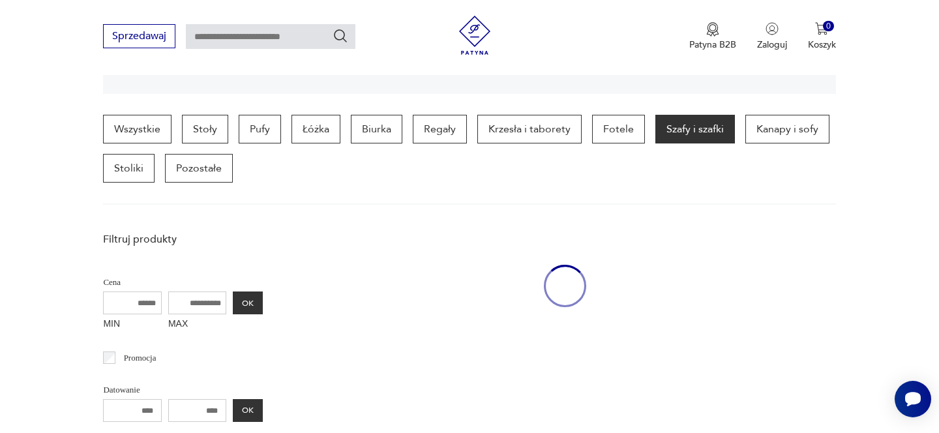
scroll to position [346, 0]
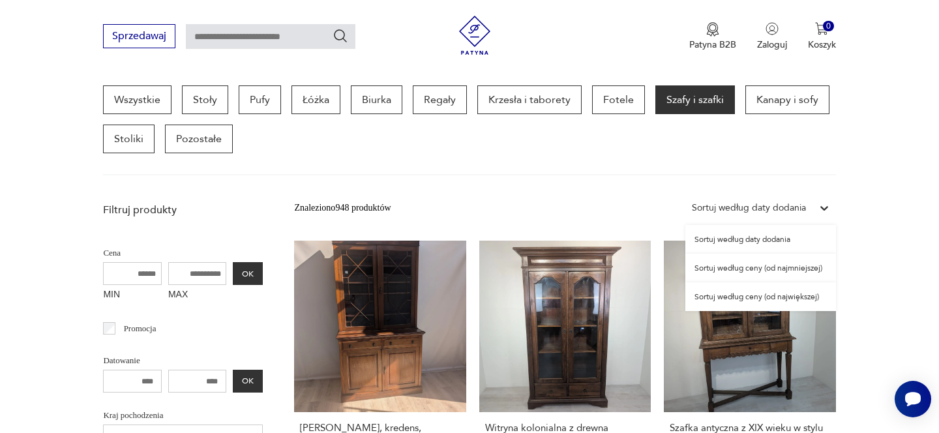
click at [740, 209] on div "Sortuj według daty dodania" at bounding box center [749, 208] width 114 height 14
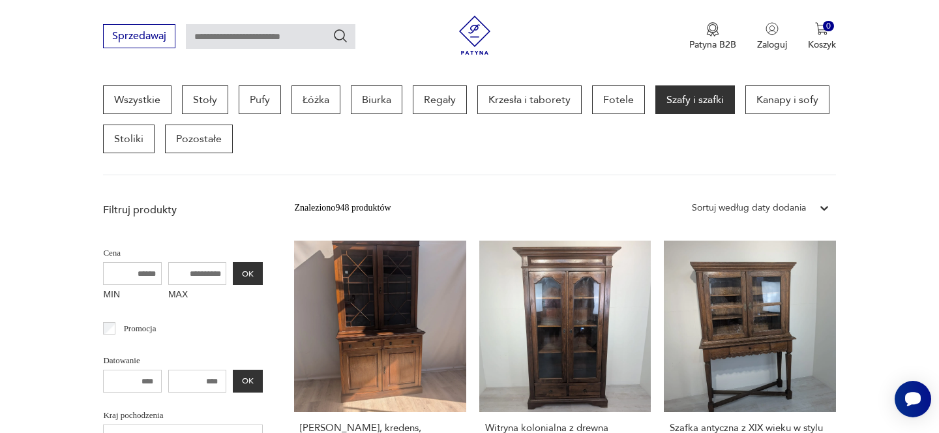
click at [740, 209] on div "Sortuj według daty dodania" at bounding box center [749, 208] width 114 height 14
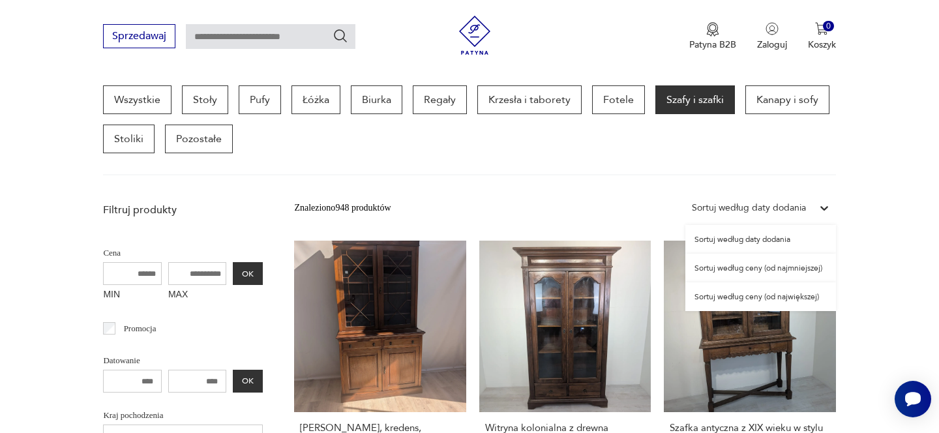
click at [740, 209] on div "Sortuj według daty dodania" at bounding box center [749, 208] width 114 height 14
click at [749, 268] on div "Sortuj według ceny (od najmniejszej)" at bounding box center [761, 268] width 151 height 29
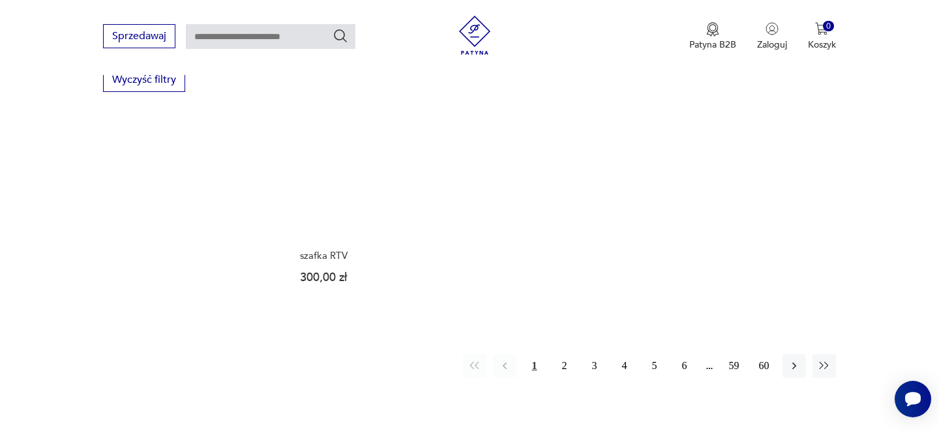
scroll to position [1933, 0]
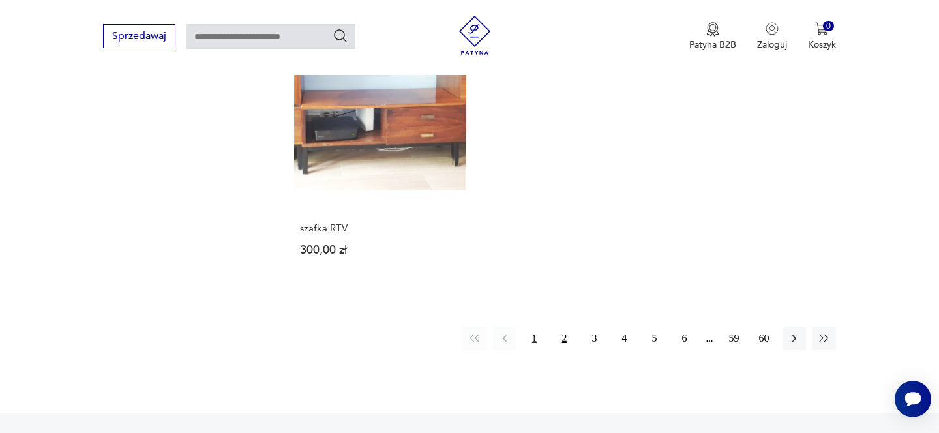
click at [570, 339] on button "2" at bounding box center [564, 338] width 23 height 23
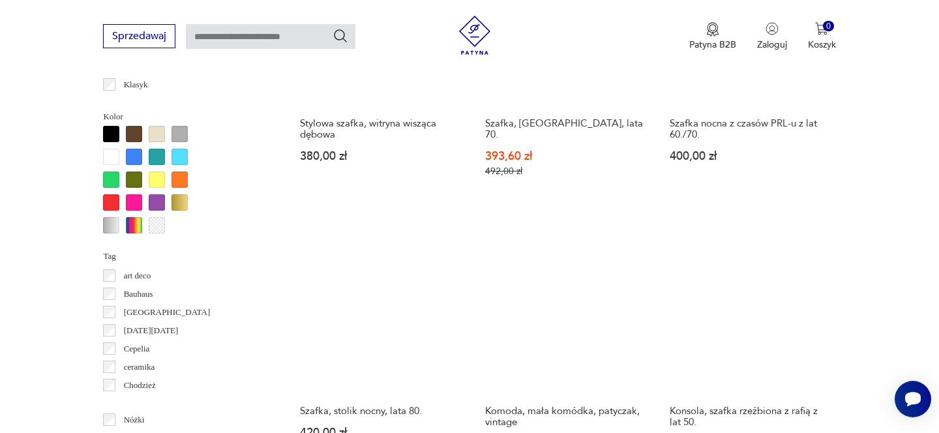
scroll to position [1232, 0]
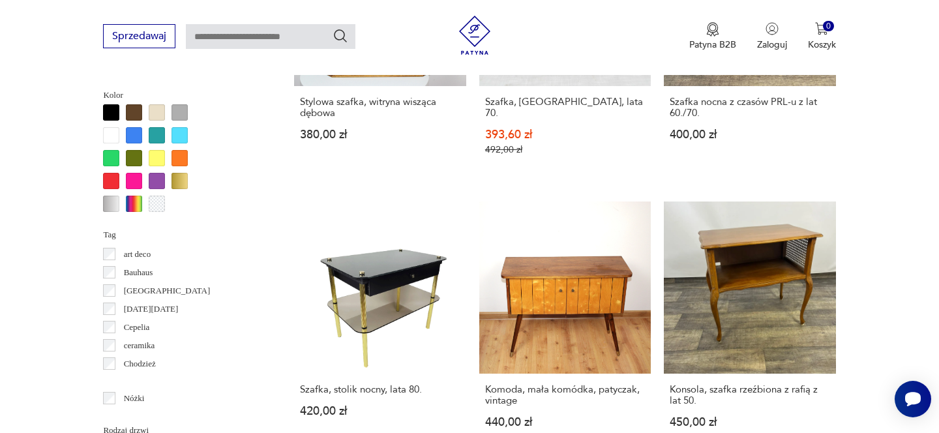
click at [795, 243] on link "Konsola, szafka rzeźbiona z rafią z lat 50. 450,00 zł" at bounding box center [750, 327] width 172 height 251
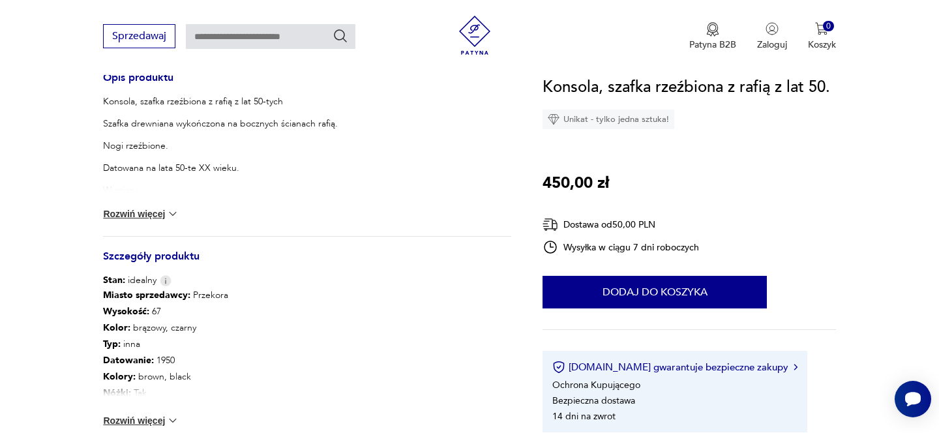
scroll to position [574, 0]
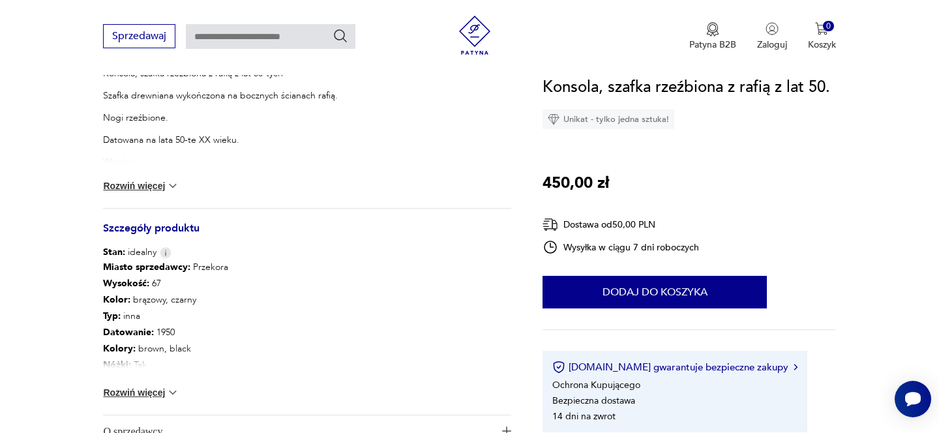
click at [168, 387] on img at bounding box center [172, 392] width 13 height 13
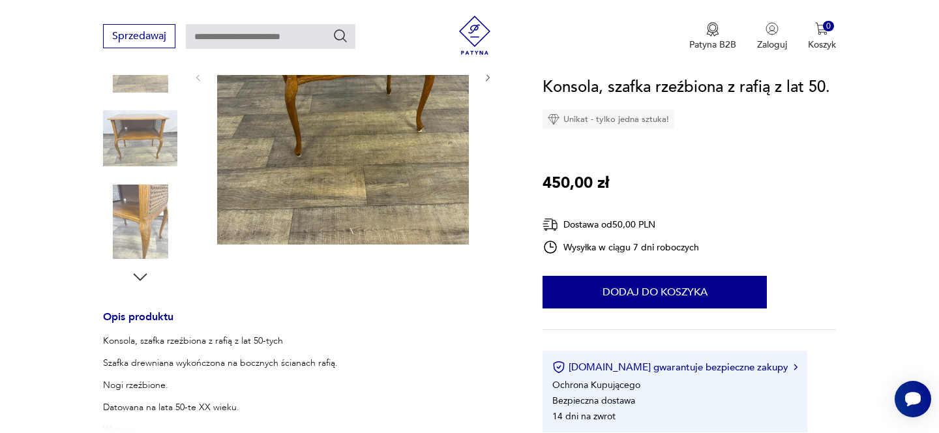
scroll to position [275, 0]
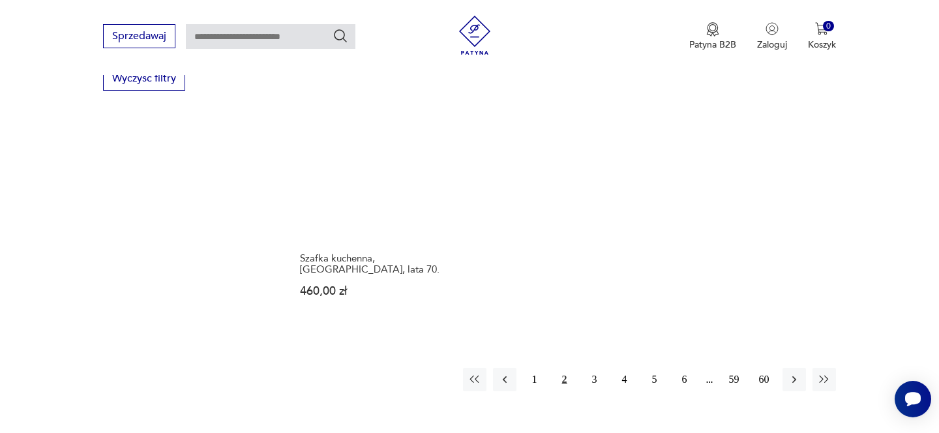
scroll to position [1926, 0]
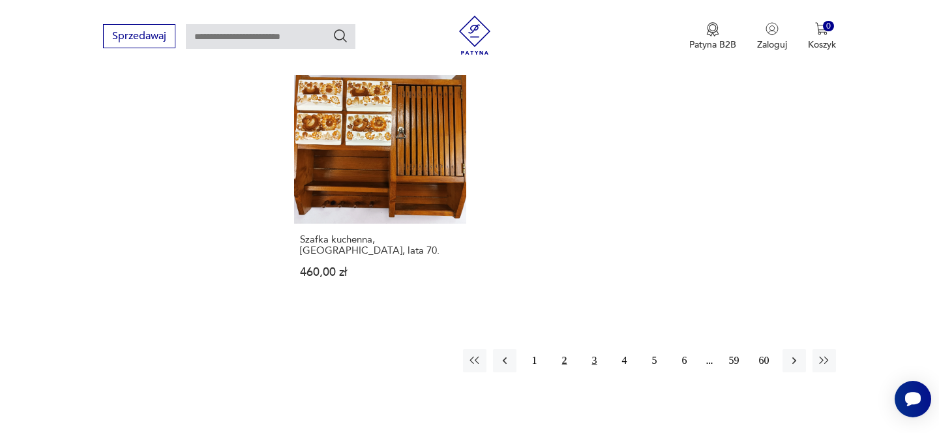
click at [595, 349] on button "3" at bounding box center [594, 360] width 23 height 23
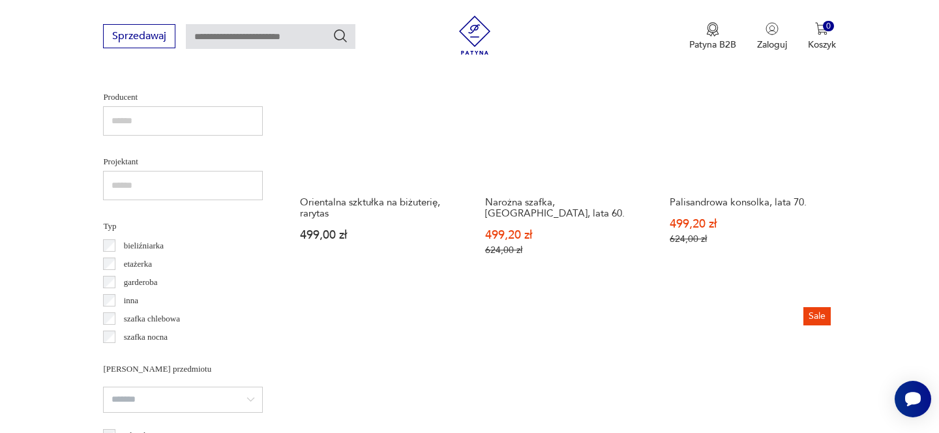
scroll to position [948, 0]
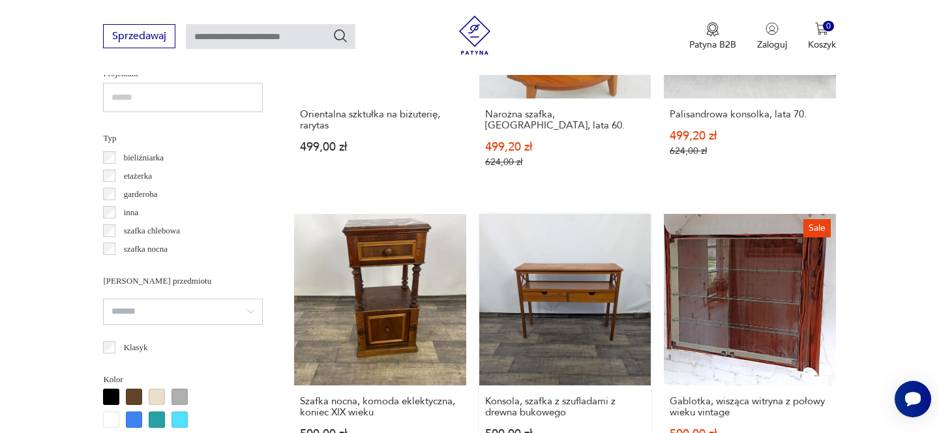
click at [588, 262] on link "Konsola, szafka z szufladami z drewna bukowego 500,00 zł" at bounding box center [565, 347] width 172 height 266
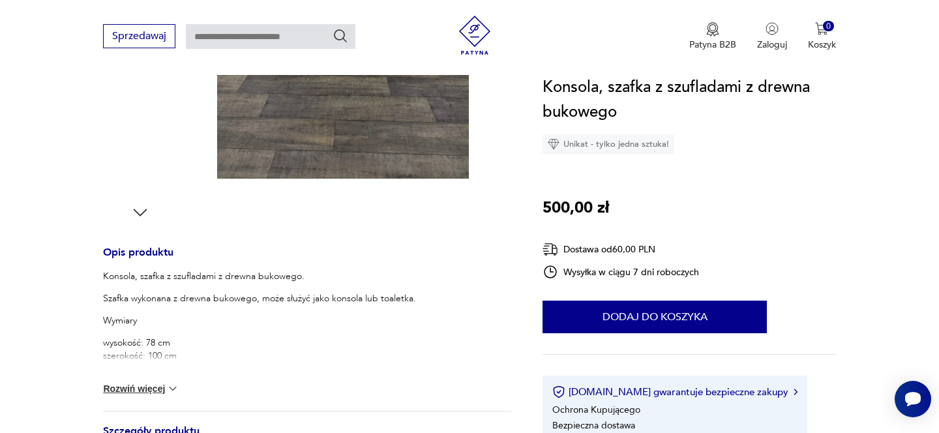
scroll to position [376, 0]
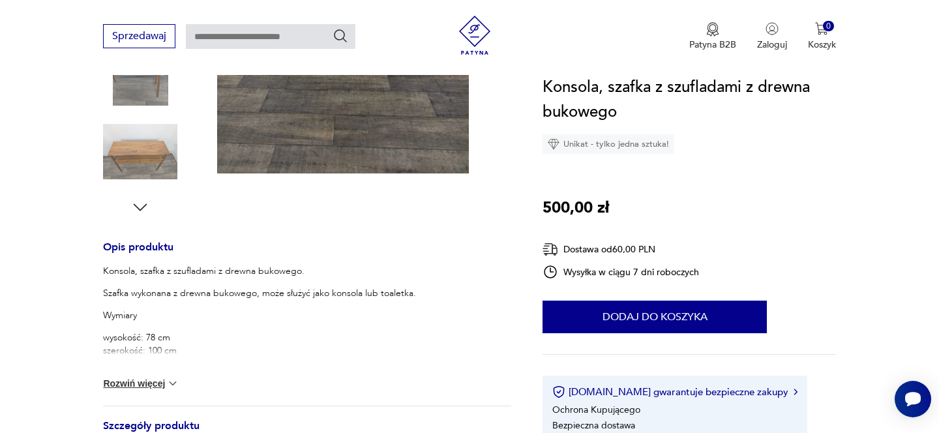
click at [166, 383] on img at bounding box center [172, 383] width 13 height 13
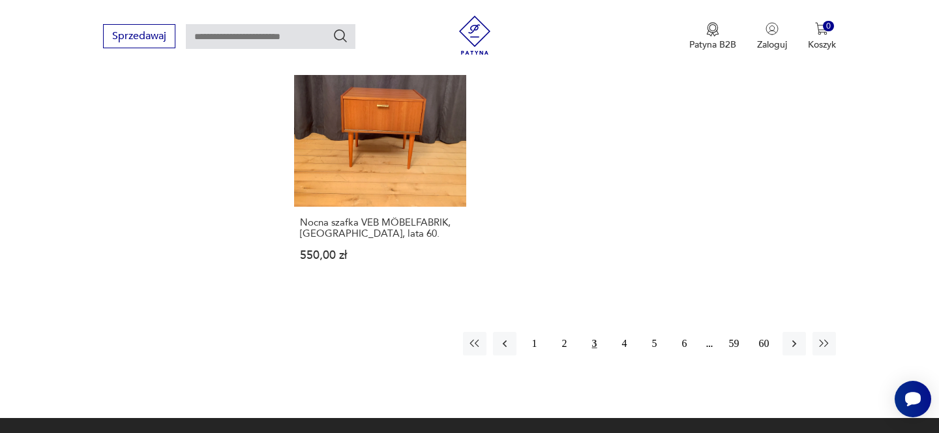
scroll to position [1977, 0]
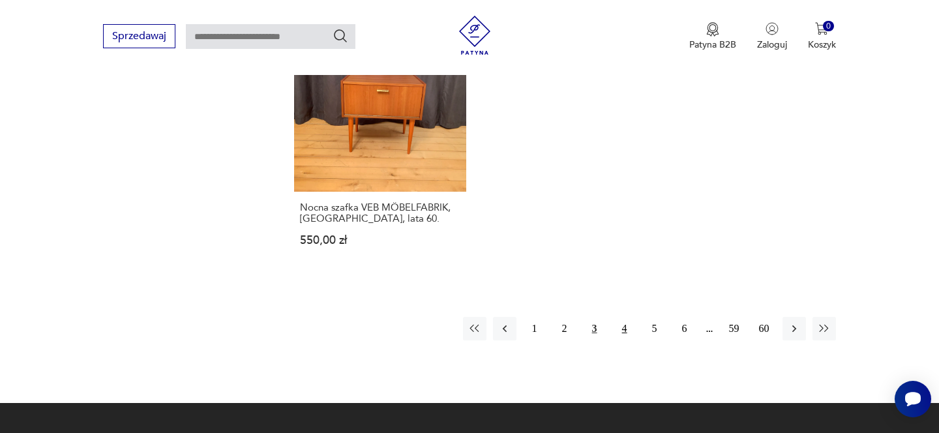
click at [621, 321] on button "4" at bounding box center [624, 328] width 23 height 23
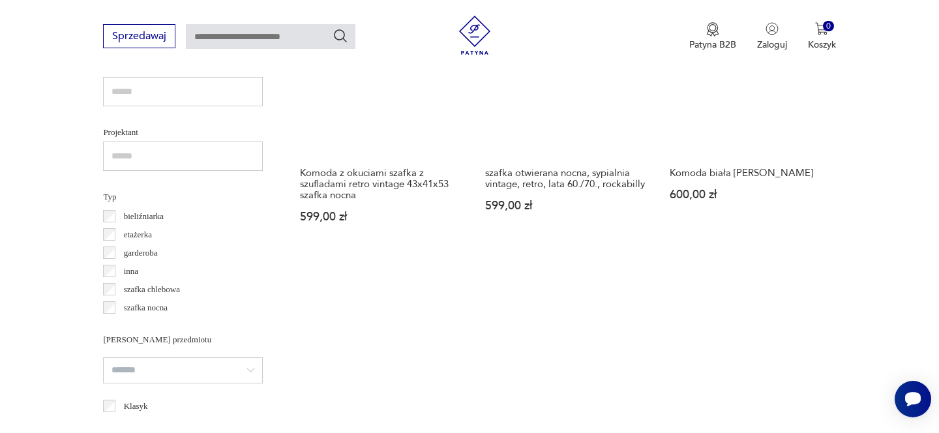
scroll to position [928, 0]
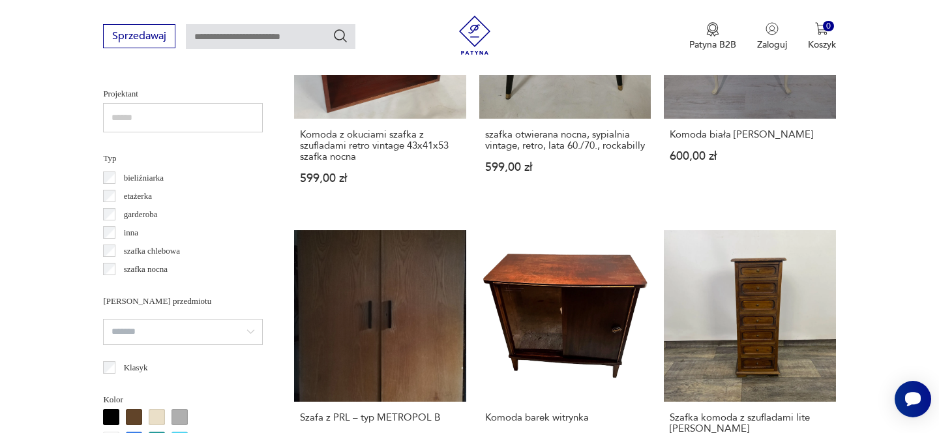
click at [621, 321] on link "Komoda barek witrynka 600,00 zł" at bounding box center [565, 355] width 172 height 251
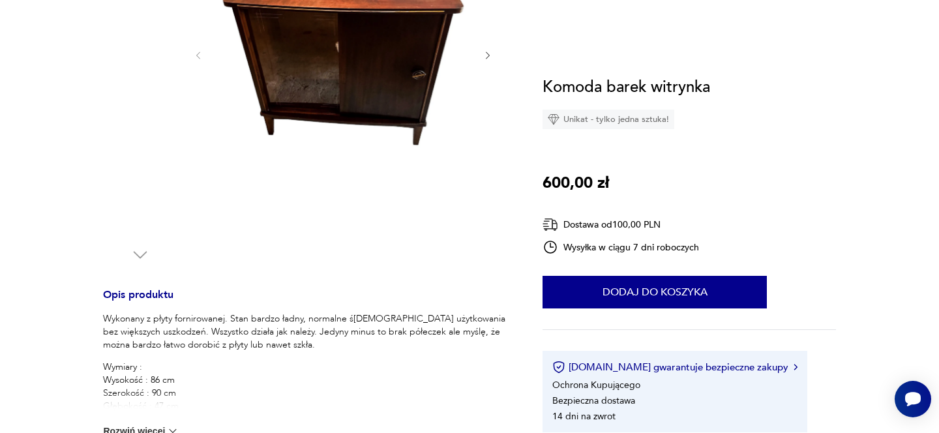
scroll to position [418, 0]
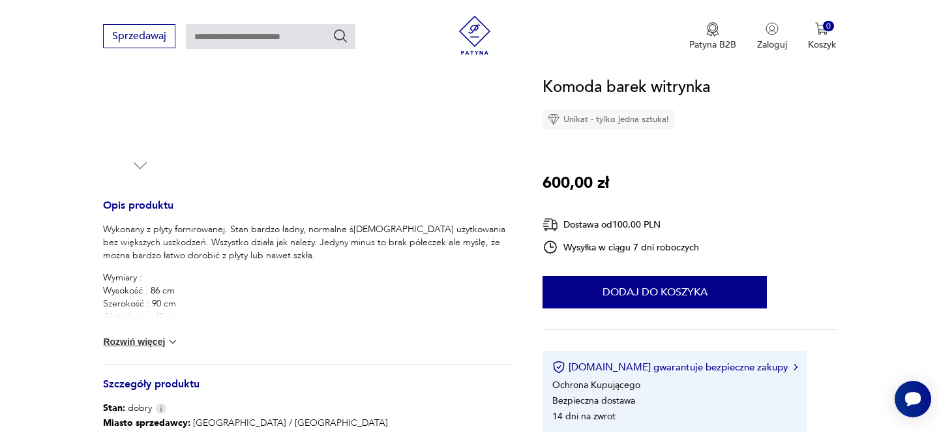
click at [142, 336] on button "Rozwiń więcej" at bounding box center [141, 341] width 76 height 13
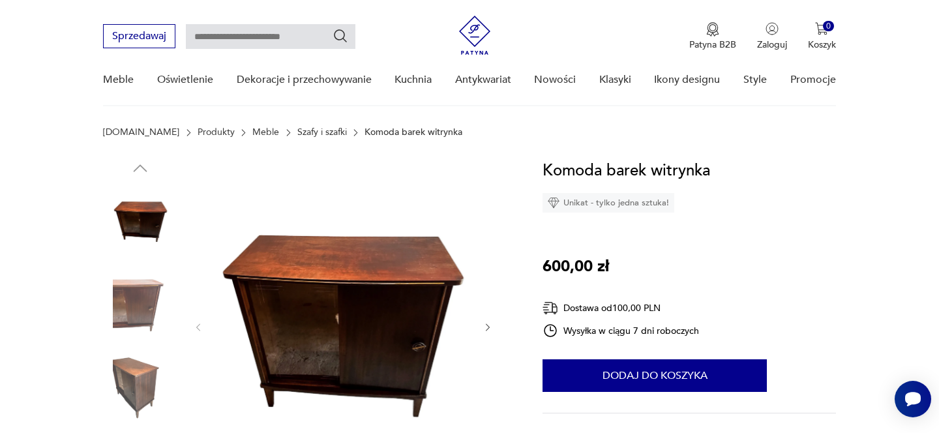
scroll to position [0, 0]
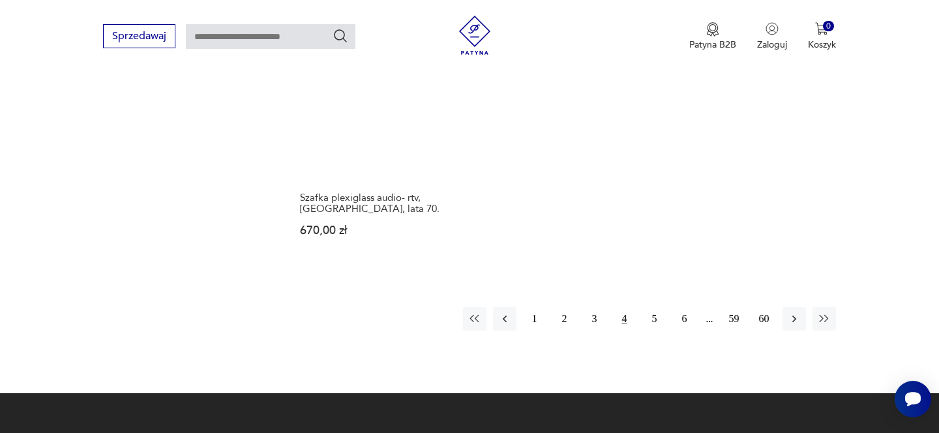
scroll to position [1982, 0]
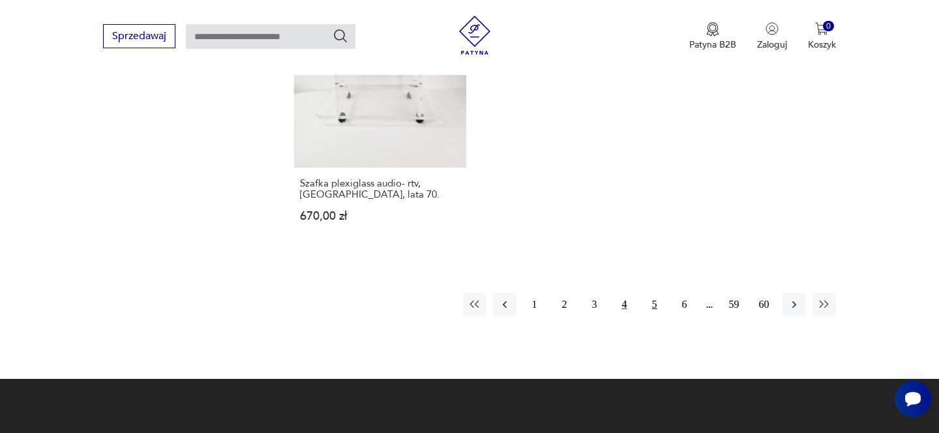
click at [651, 303] on button "5" at bounding box center [654, 304] width 23 height 23
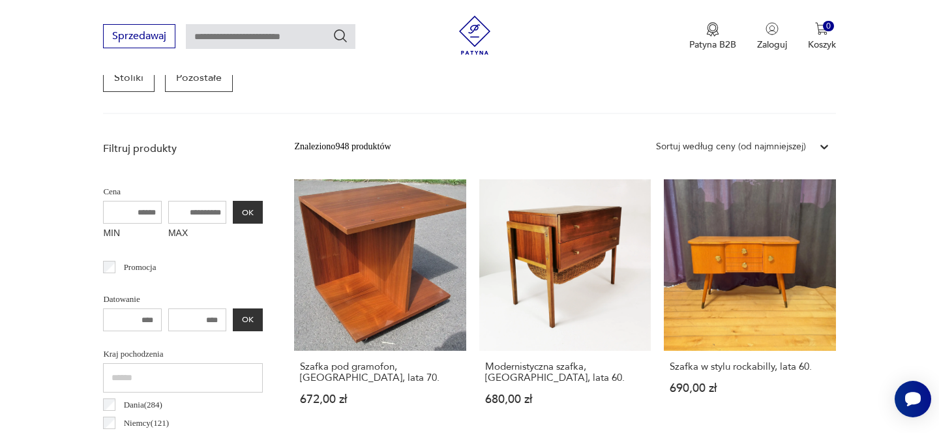
scroll to position [474, 0]
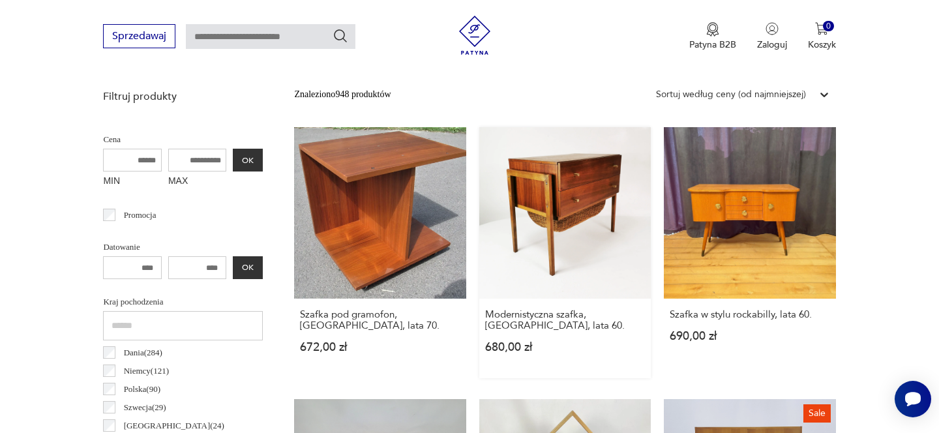
click at [557, 226] on link "Modernistyczna szafka, [GEOGRAPHIC_DATA], lata 60. 680,00 zł" at bounding box center [565, 252] width 172 height 251
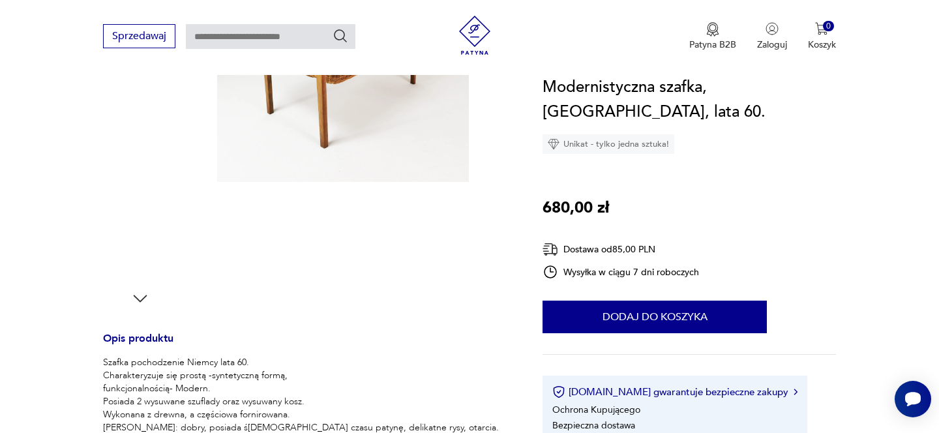
scroll to position [720, 0]
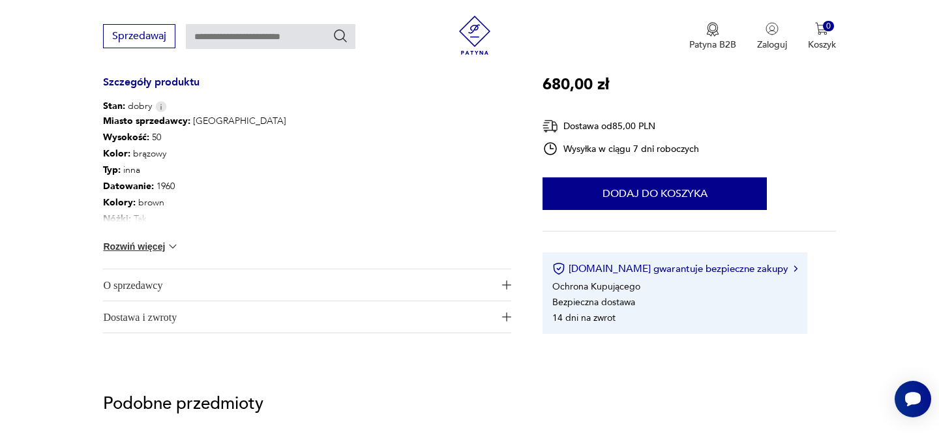
click at [164, 239] on div "Miasto sprzedawcy : [GEOGRAPHIC_DATA] Wysokość : 50 Kolor: brązowy Typ : inna D…" at bounding box center [307, 191] width 408 height 156
click at [162, 247] on button "Rozwiń więcej" at bounding box center [141, 246] width 76 height 13
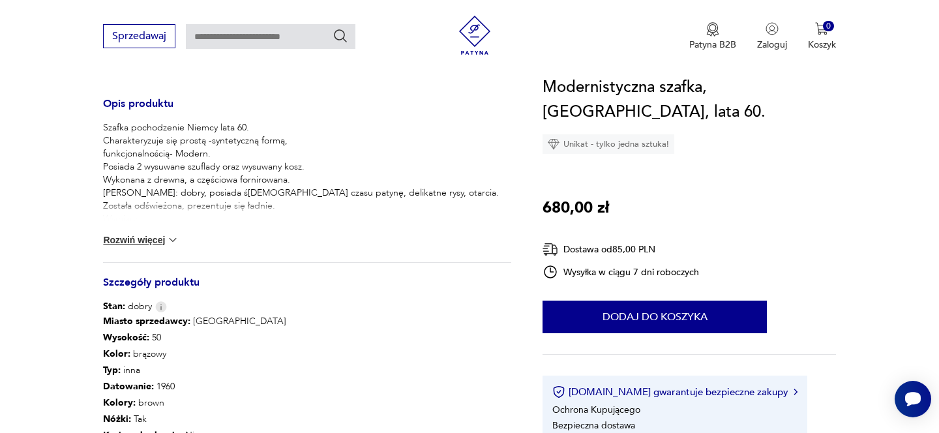
scroll to position [646, 0]
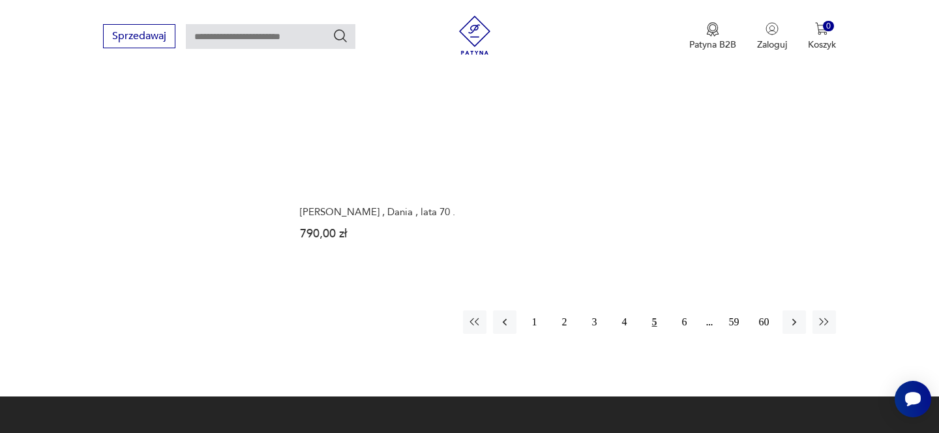
scroll to position [1984, 0]
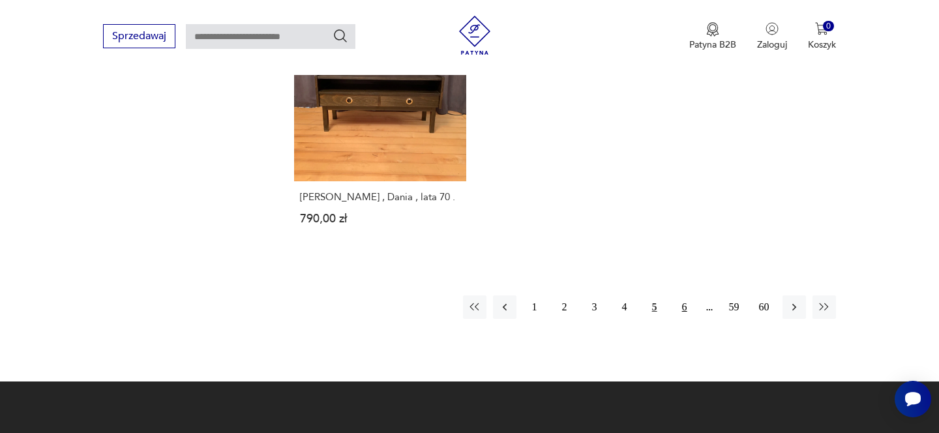
click at [682, 305] on button "6" at bounding box center [684, 306] width 23 height 23
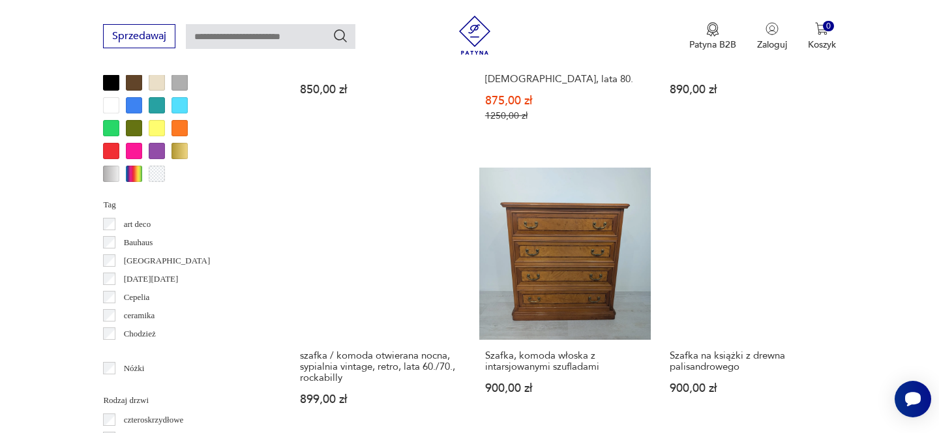
scroll to position [1283, 0]
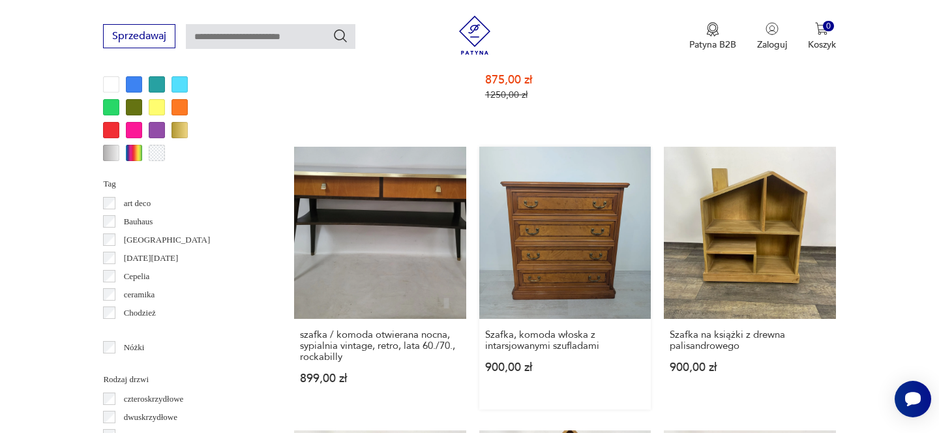
click at [521, 222] on link "Szafka, komoda włoska z intarsjowanymi szufladami 900,00 zł" at bounding box center [565, 278] width 172 height 262
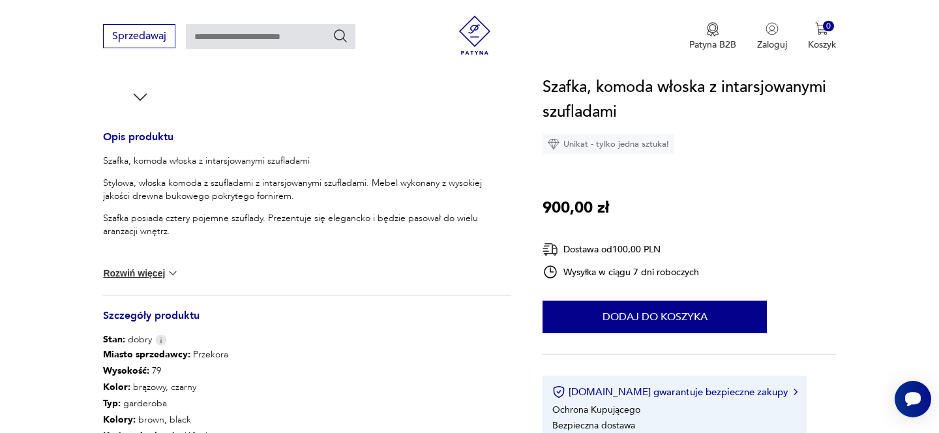
scroll to position [557, 0]
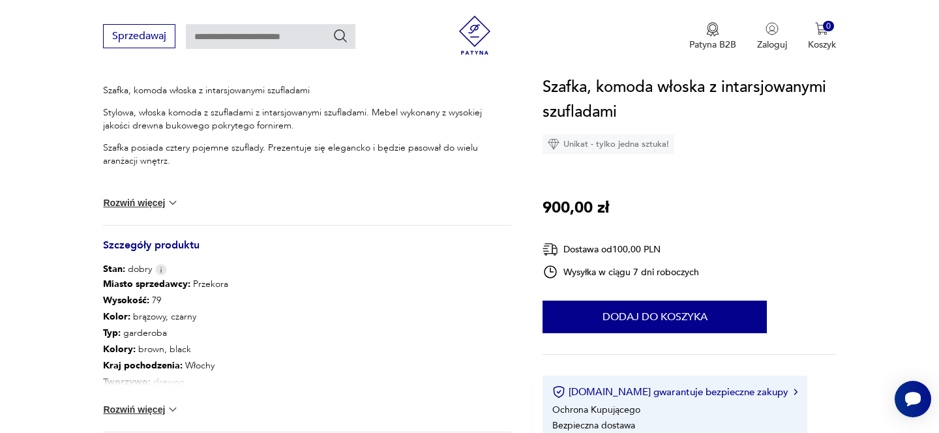
click at [155, 205] on button "Rozwiń więcej" at bounding box center [141, 202] width 76 height 13
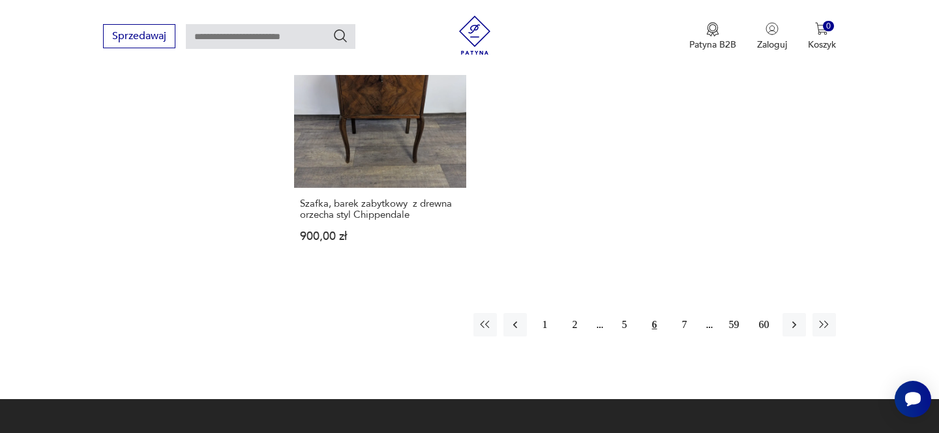
scroll to position [1997, 0]
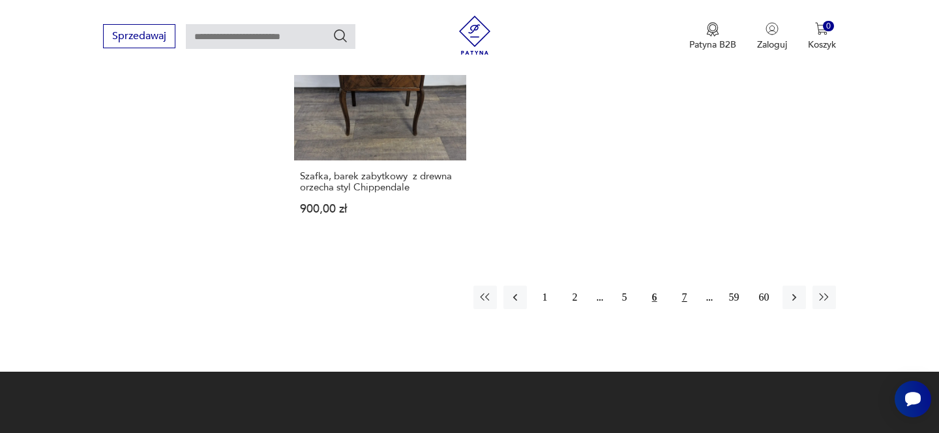
click at [684, 294] on button "7" at bounding box center [684, 297] width 23 height 23
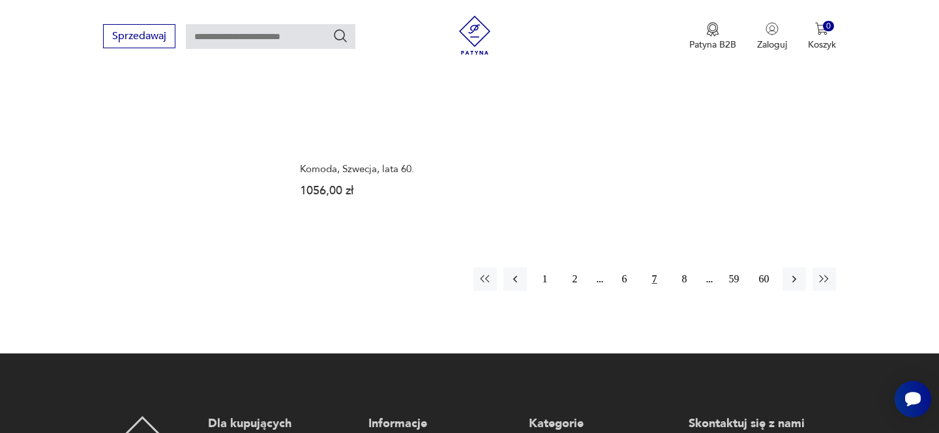
scroll to position [2012, 0]
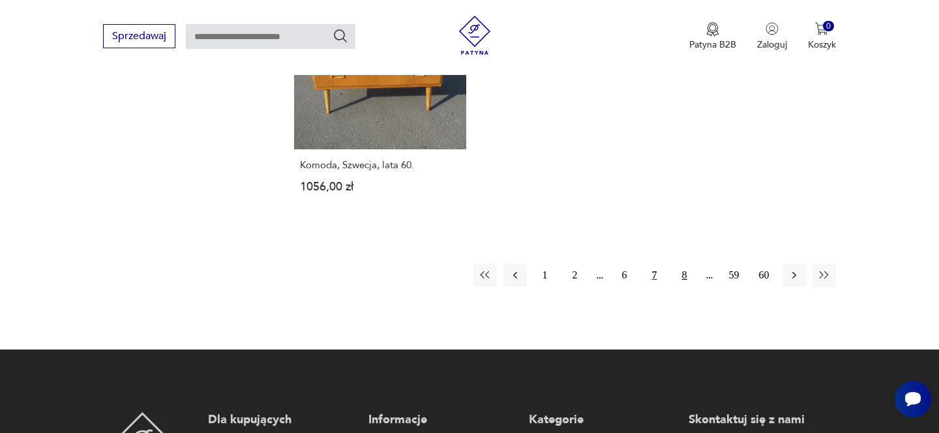
click at [683, 265] on button "8" at bounding box center [684, 275] width 23 height 23
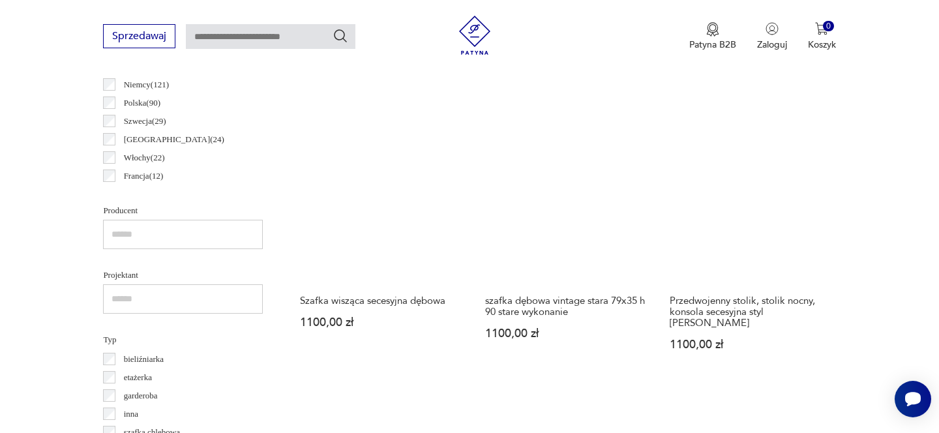
scroll to position [747, 0]
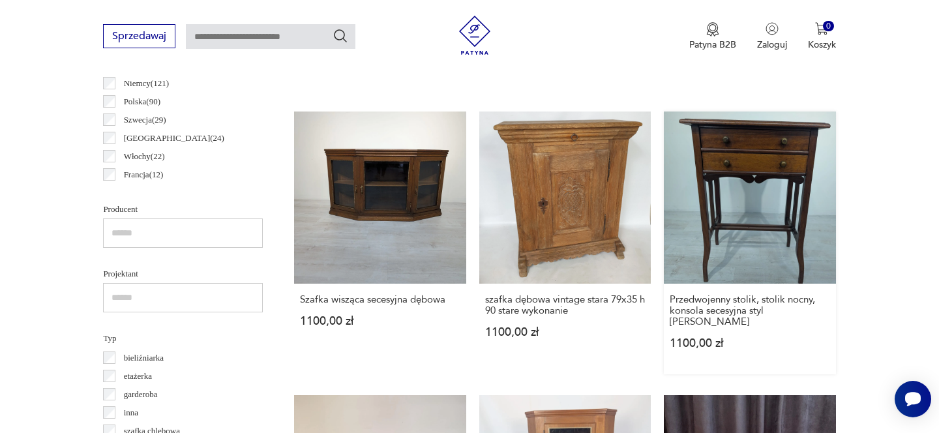
click at [732, 225] on link "Przedwojenny stolik, stolik nocny, konsola secesyjna styl [PERSON_NAME] 1100,00…" at bounding box center [750, 243] width 172 height 262
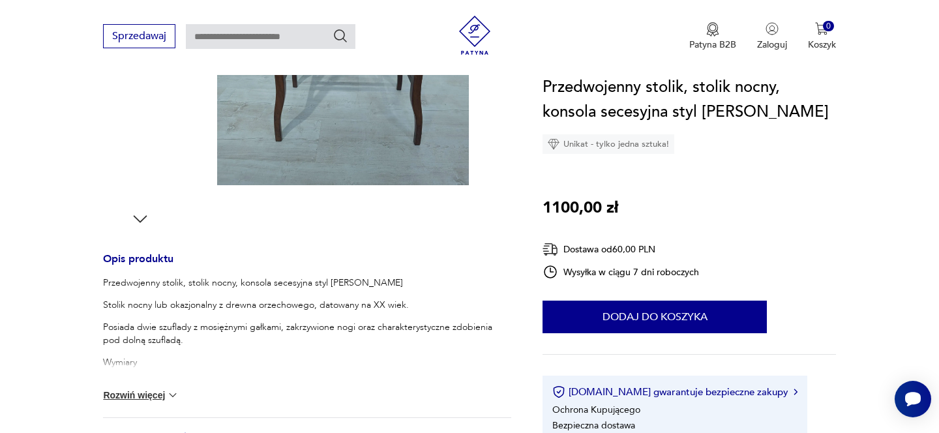
scroll to position [398, 0]
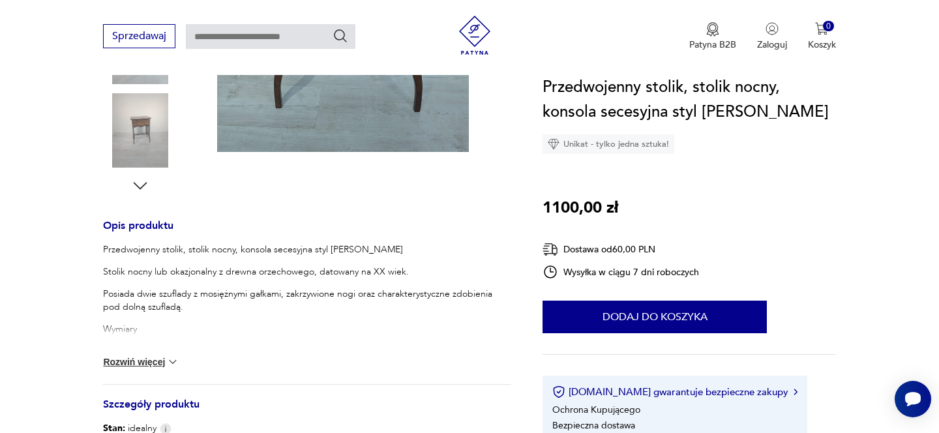
click at [151, 365] on button "Rozwiń więcej" at bounding box center [141, 361] width 76 height 13
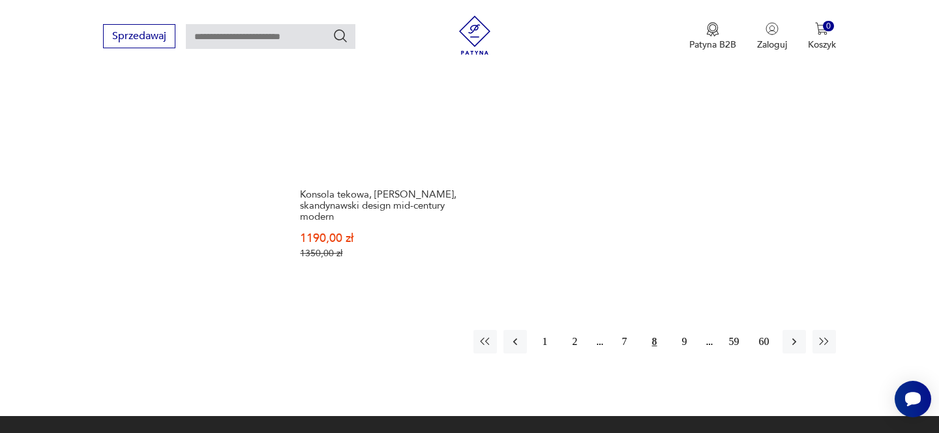
scroll to position [2034, 0]
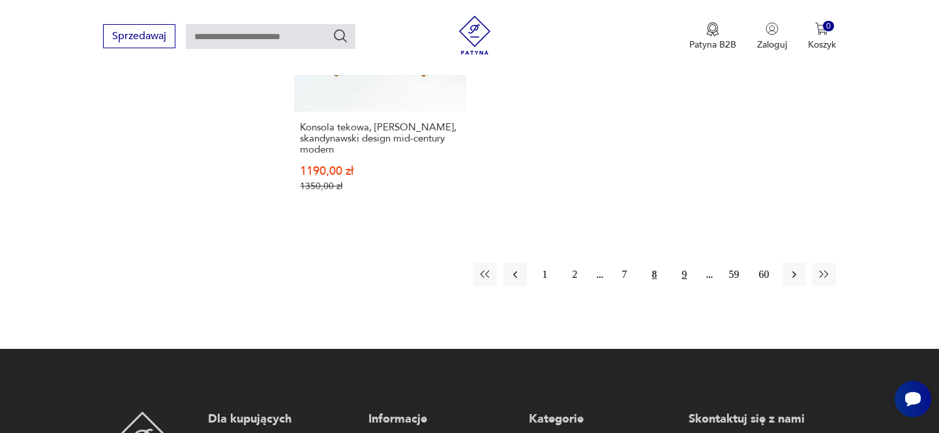
click at [681, 265] on button "9" at bounding box center [684, 274] width 23 height 23
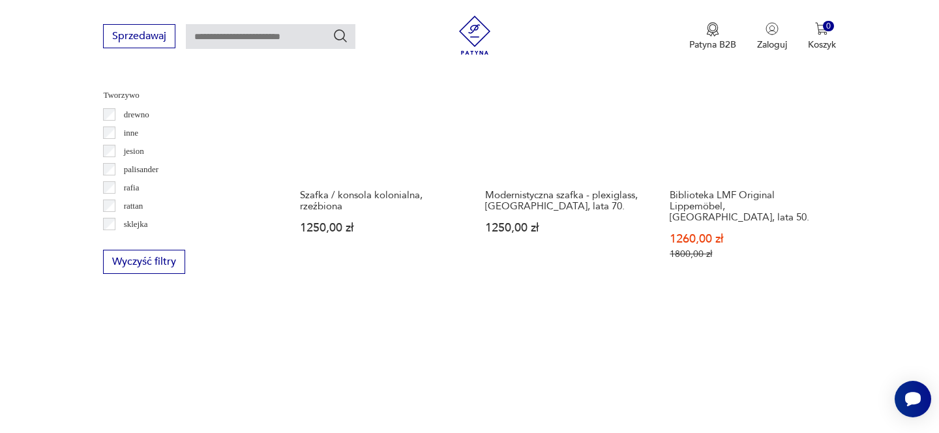
scroll to position [1835, 0]
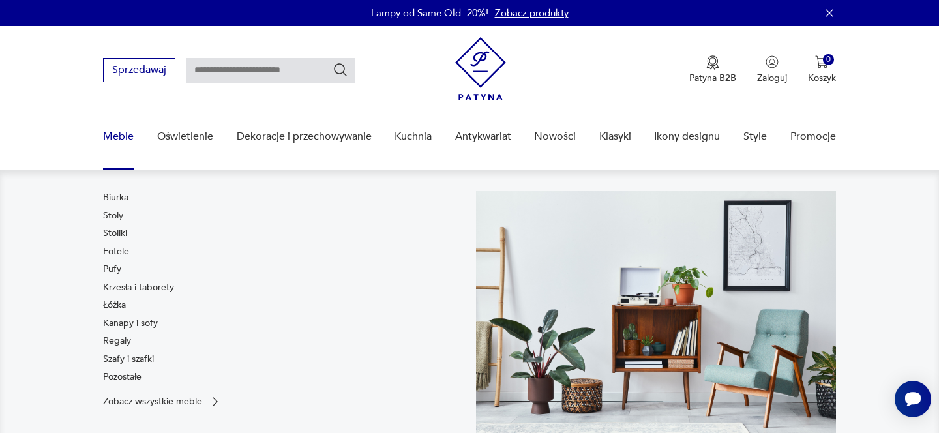
click at [122, 132] on link "Meble" at bounding box center [118, 137] width 31 height 50
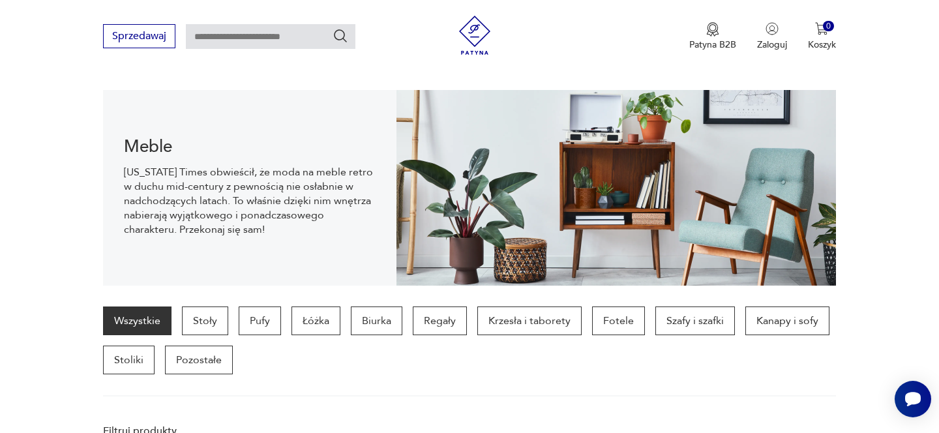
scroll to position [130, 0]
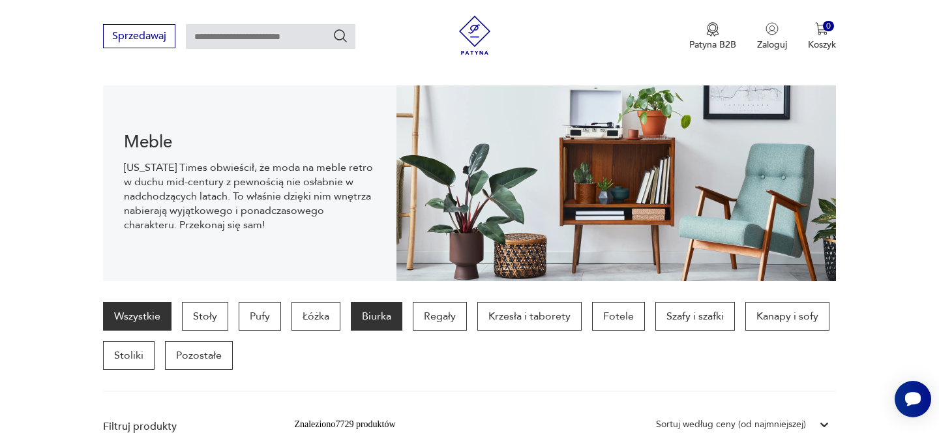
click at [380, 312] on p "Biurka" at bounding box center [377, 316] width 52 height 29
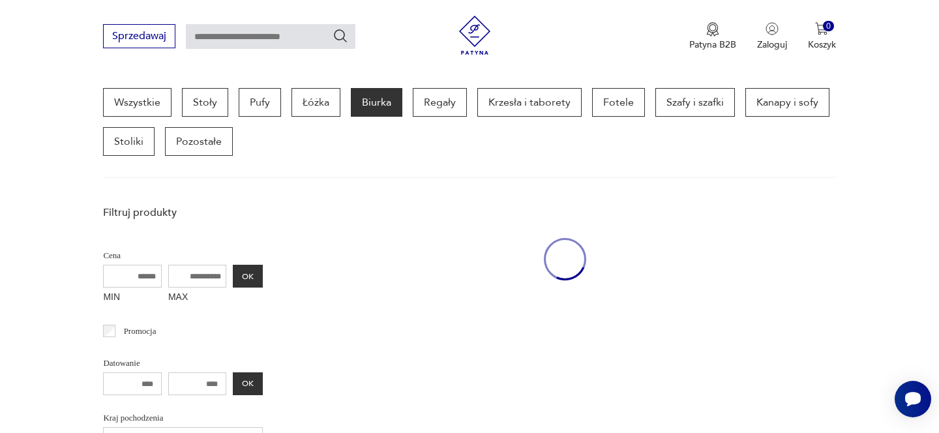
scroll to position [346, 0]
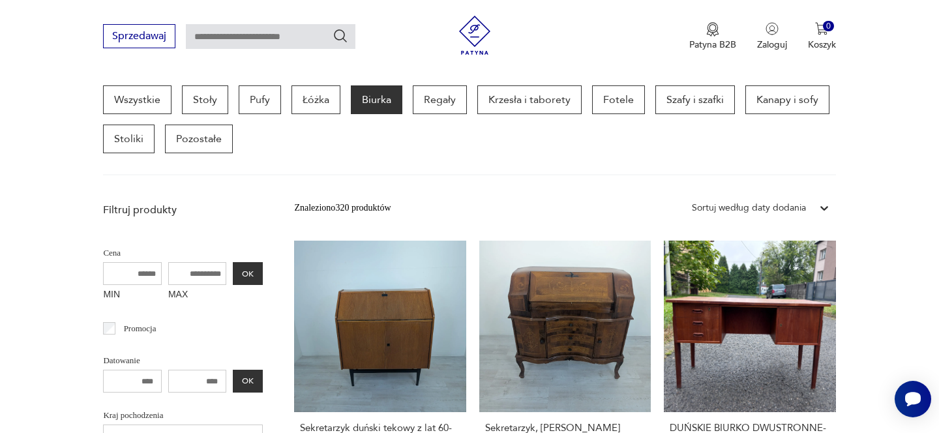
click at [744, 206] on div "Sortuj według daty dodania" at bounding box center [749, 208] width 114 height 14
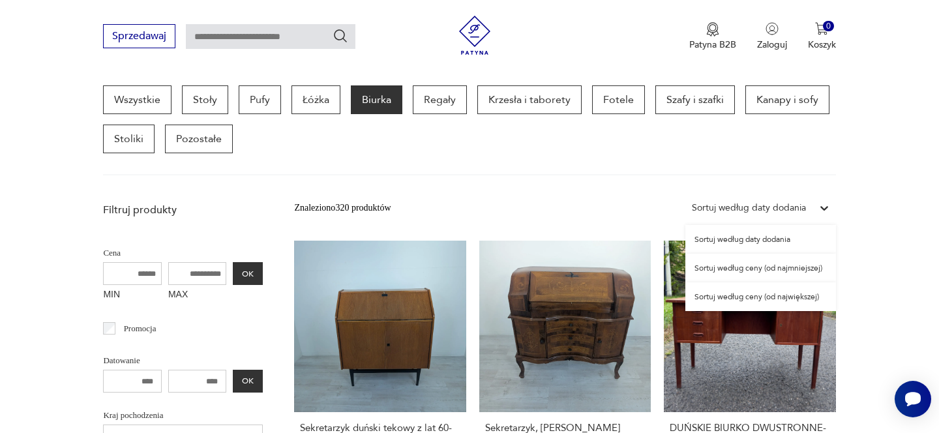
click at [747, 276] on div "Sortuj według ceny (od najmniejszej)" at bounding box center [761, 268] width 151 height 29
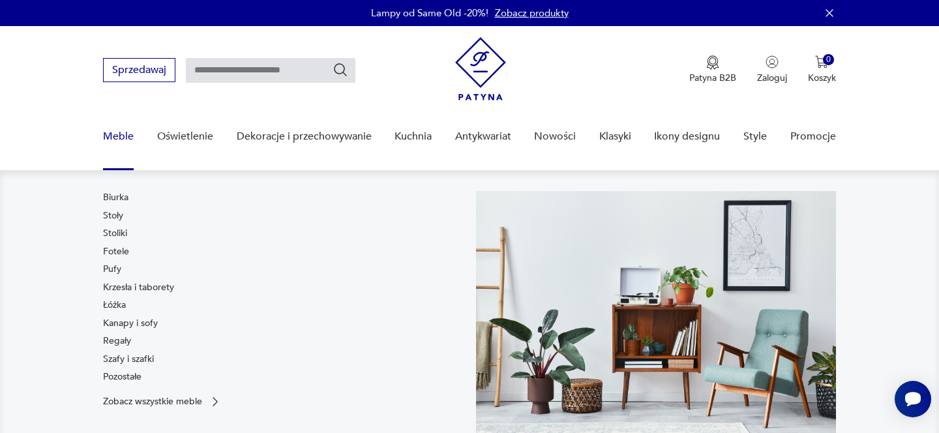
click at [125, 129] on link "Meble" at bounding box center [118, 137] width 31 height 50
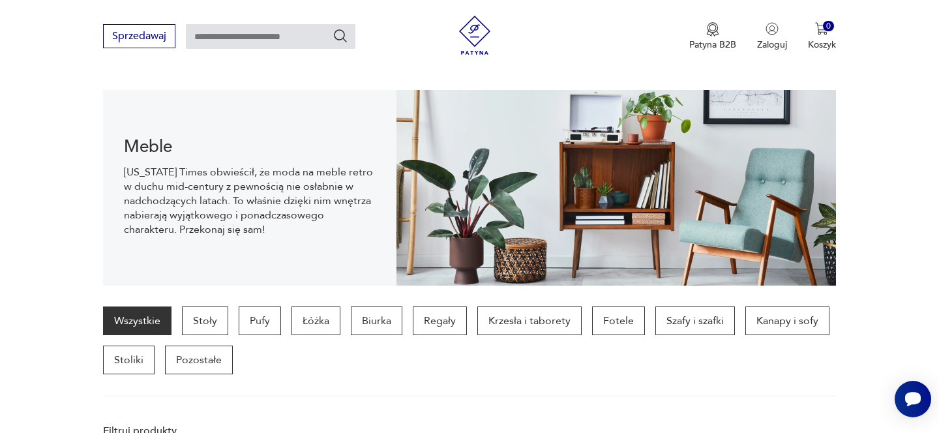
scroll to position [130, 0]
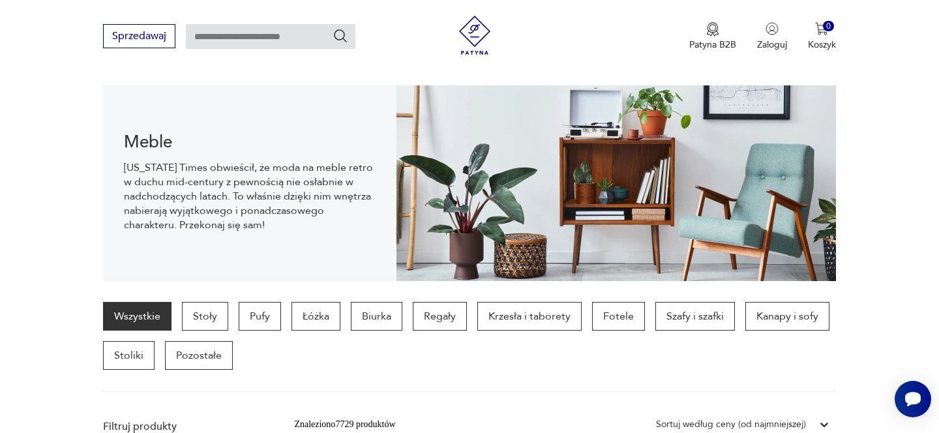
click at [304, 41] on input "text" at bounding box center [271, 36] width 170 height 25
type input "*******"
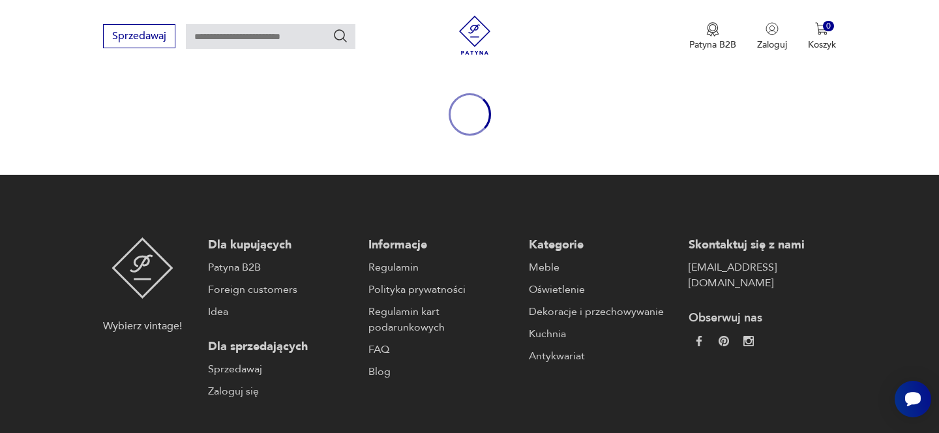
type input "*******"
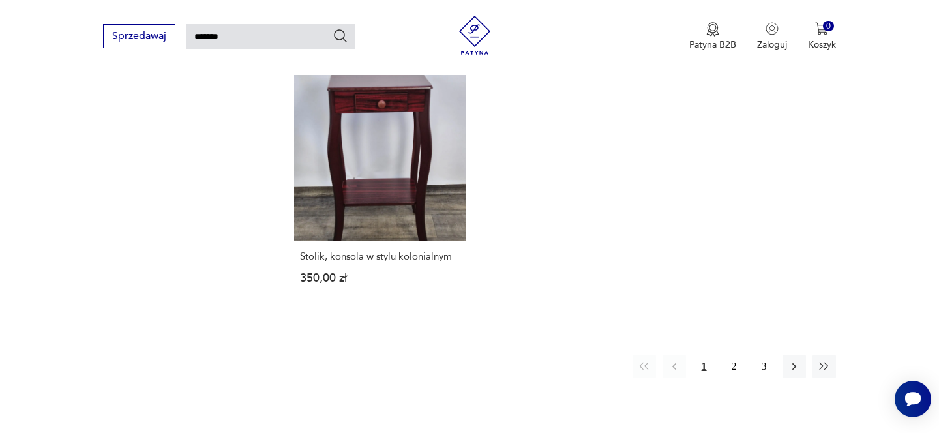
scroll to position [1674, 0]
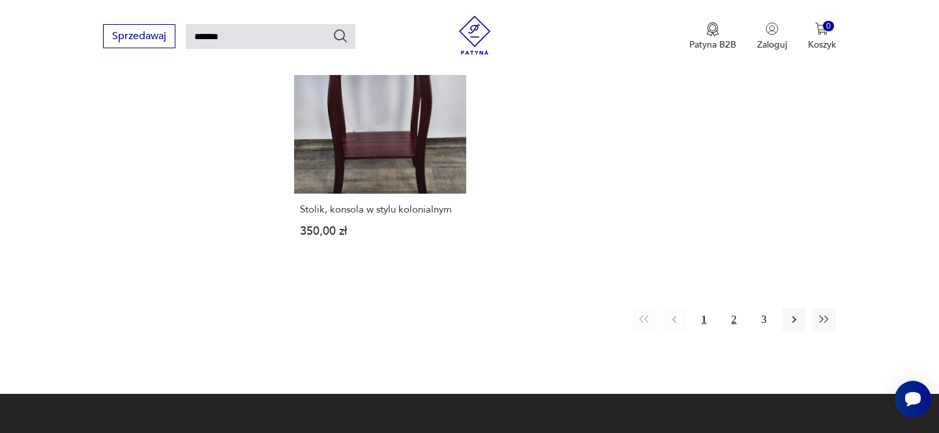
click at [732, 308] on button "2" at bounding box center [734, 319] width 23 height 23
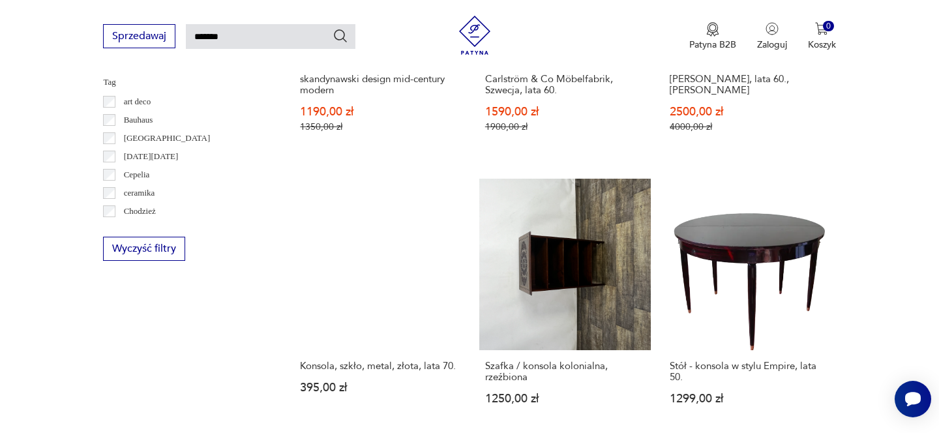
scroll to position [695, 0]
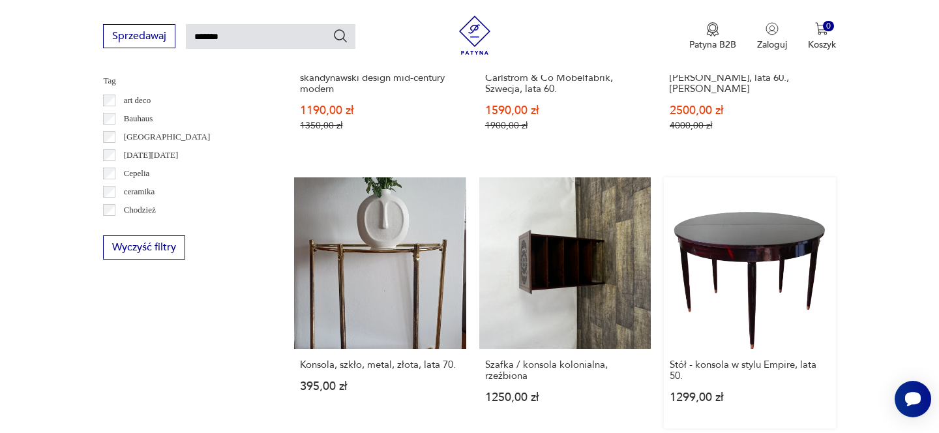
click at [752, 254] on link "Stół - konsola w stylu Empire, lata 50. 1299,00 zł" at bounding box center [750, 302] width 172 height 251
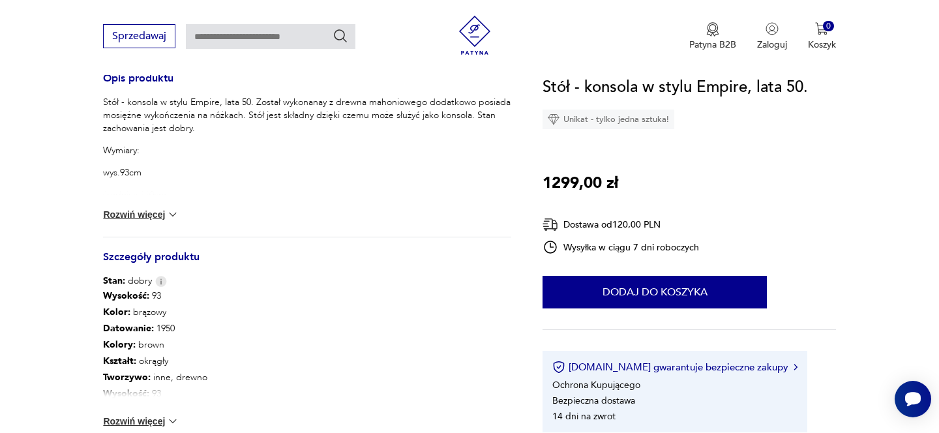
scroll to position [552, 0]
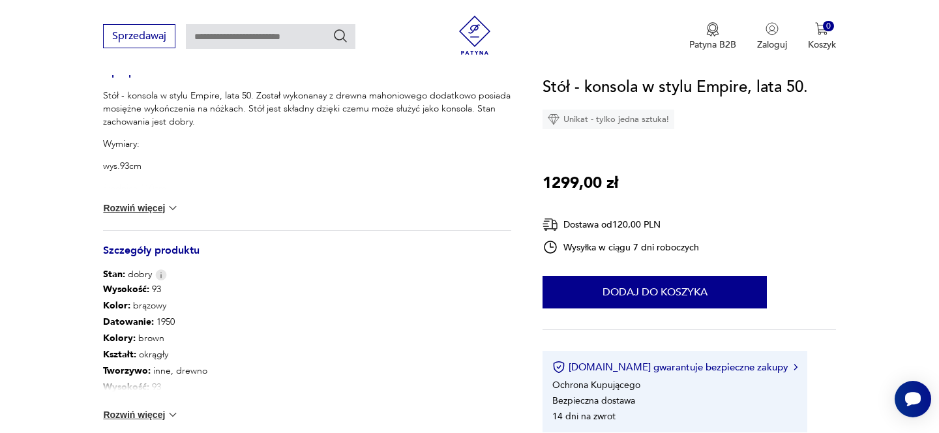
click at [158, 414] on button "Rozwiń więcej" at bounding box center [141, 414] width 76 height 13
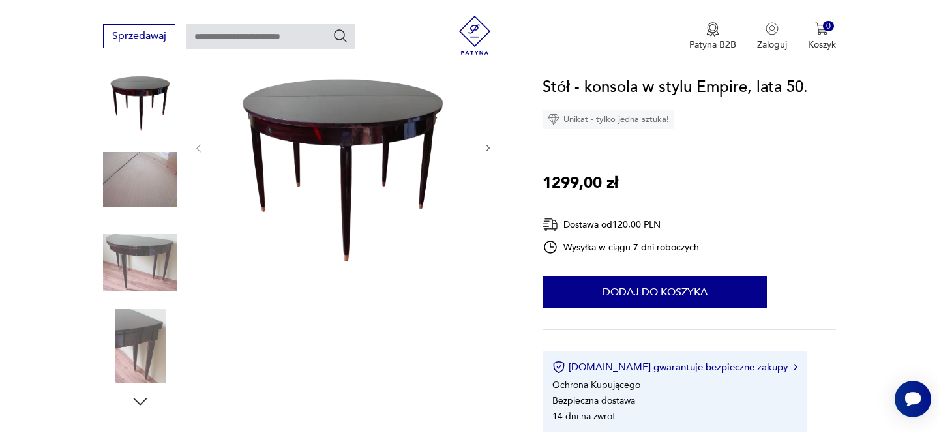
scroll to position [200, 0]
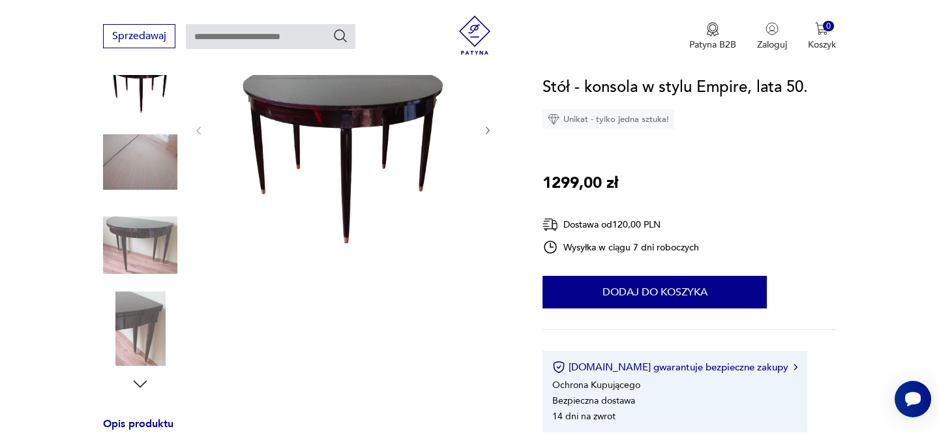
click at [138, 336] on img at bounding box center [140, 329] width 74 height 74
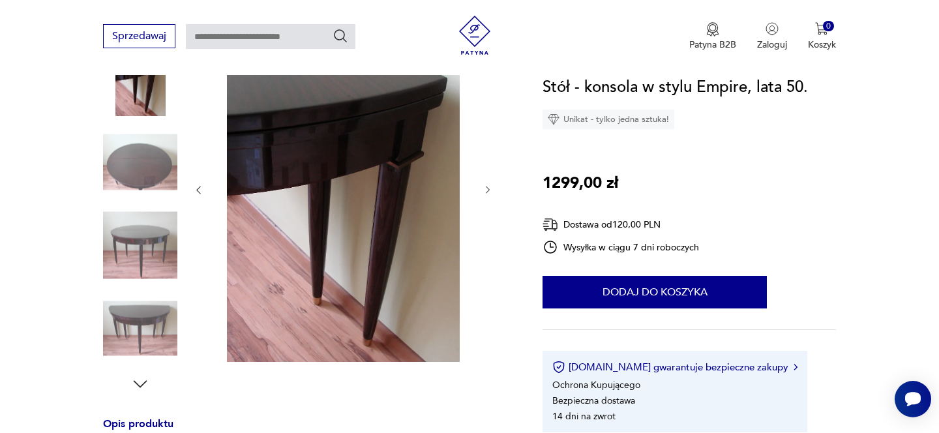
click at [125, 173] on img at bounding box center [140, 162] width 74 height 74
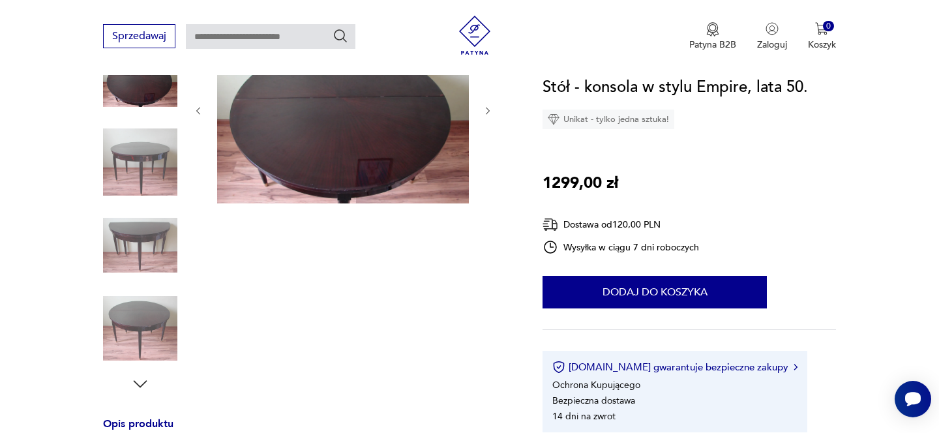
click at [488, 109] on icon "button" at bounding box center [488, 111] width 4 height 8
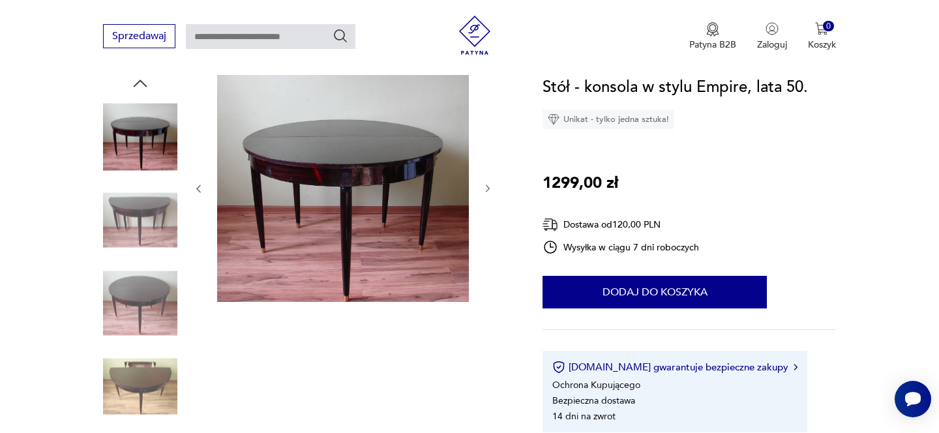
scroll to position [141, 0]
click at [489, 189] on icon "button" at bounding box center [488, 190] width 4 height 8
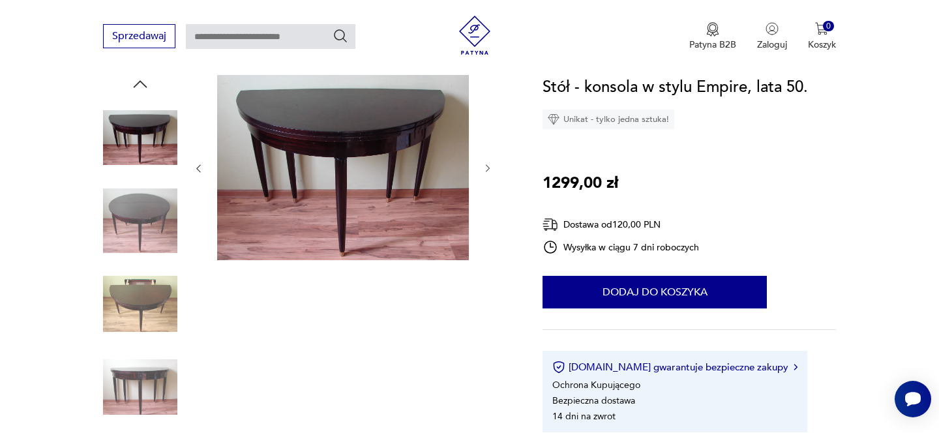
click at [489, 189] on div at bounding box center [343, 168] width 300 height 189
type input "*******"
